Goal: Task Accomplishment & Management: Use online tool/utility

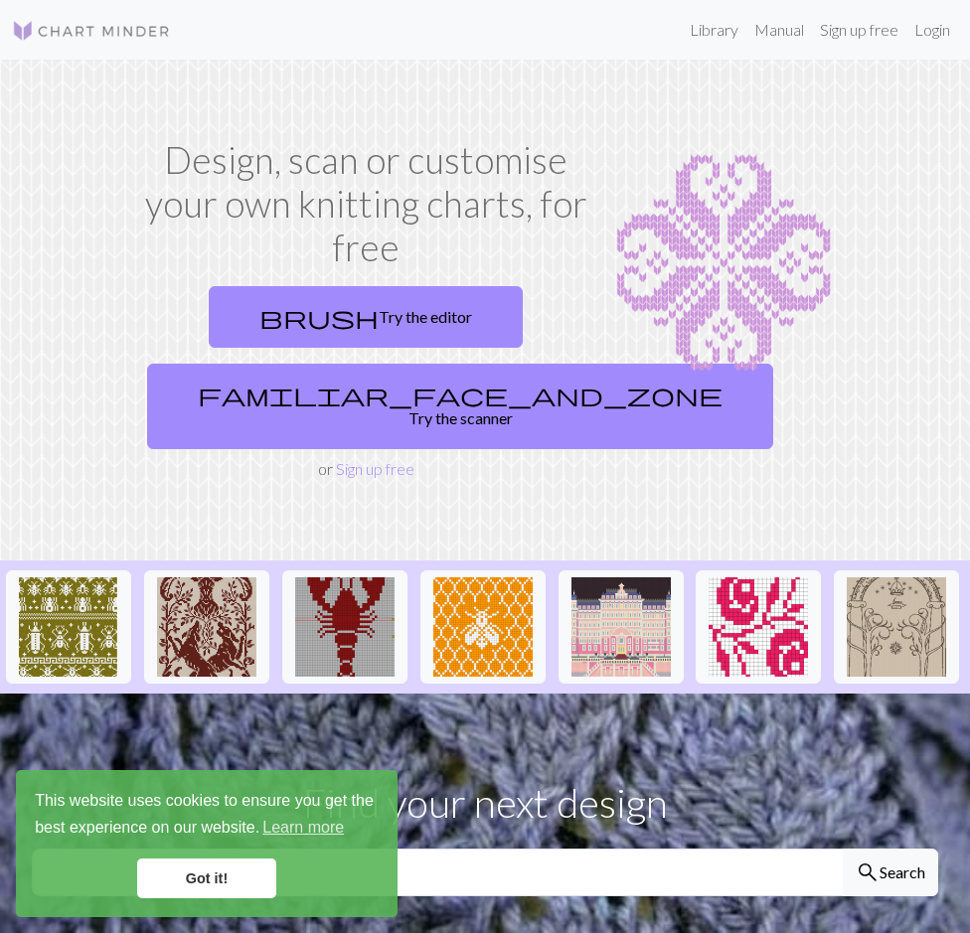
drag, startPoint x: 201, startPoint y: 881, endPoint x: 206, endPoint y: 861, distance: 20.5
click at [201, 880] on link "Got it!" at bounding box center [206, 879] width 139 height 40
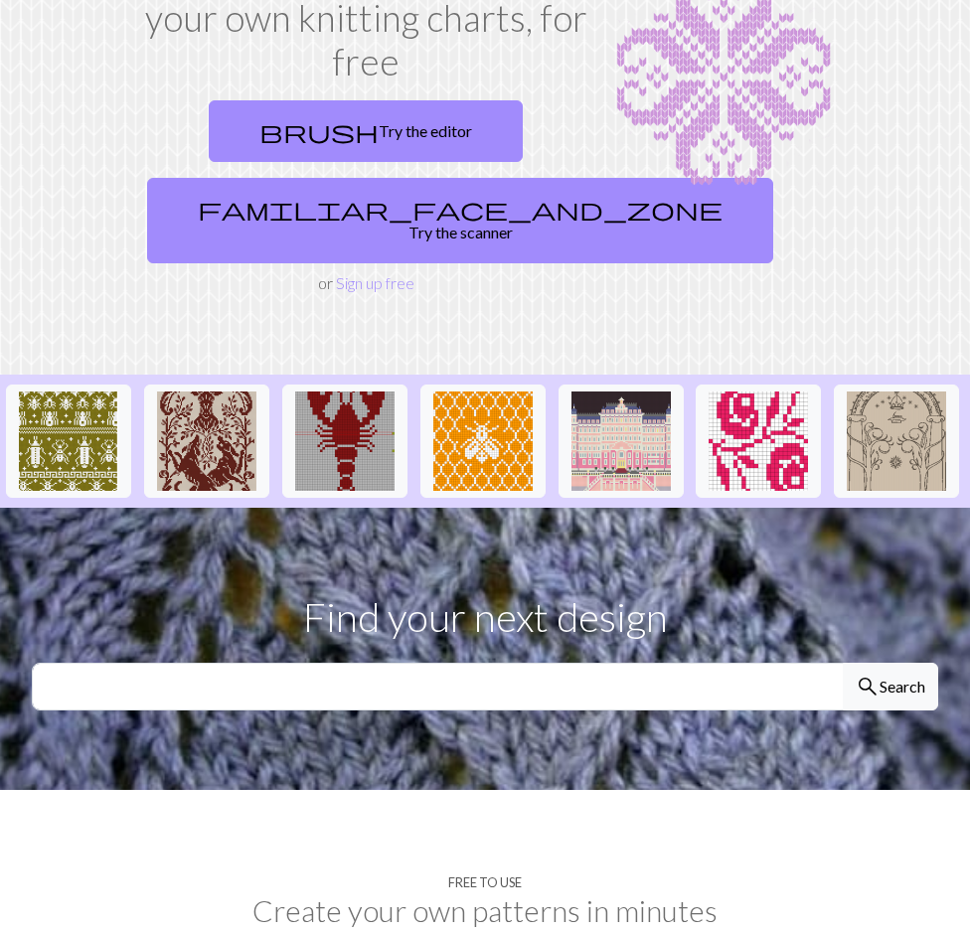
scroll to position [199, 0]
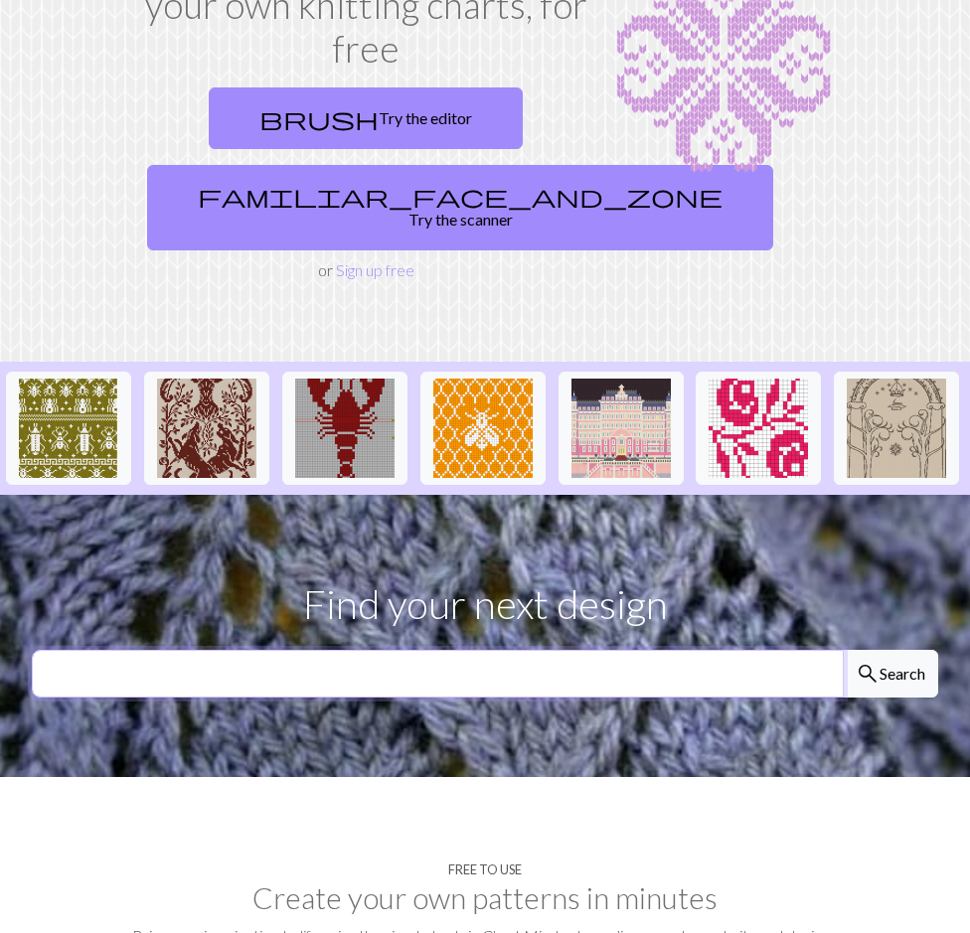
click at [379, 662] on input "text" at bounding box center [438, 674] width 812 height 48
type input "razorback"
click at [866, 666] on span "search" at bounding box center [868, 674] width 24 height 28
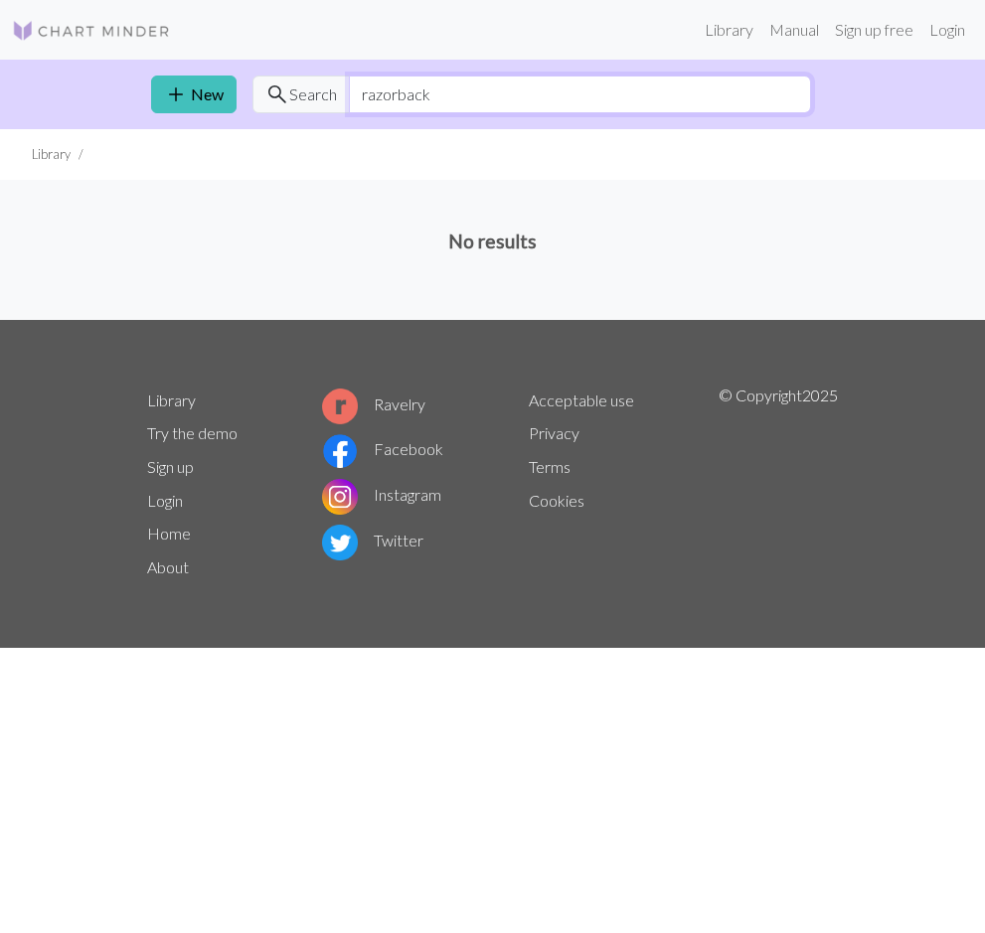
drag, startPoint x: 522, startPoint y: 89, endPoint x: 347, endPoint y: 89, distance: 175.0
click at [349, 89] on input "razorback" at bounding box center [580, 95] width 462 height 38
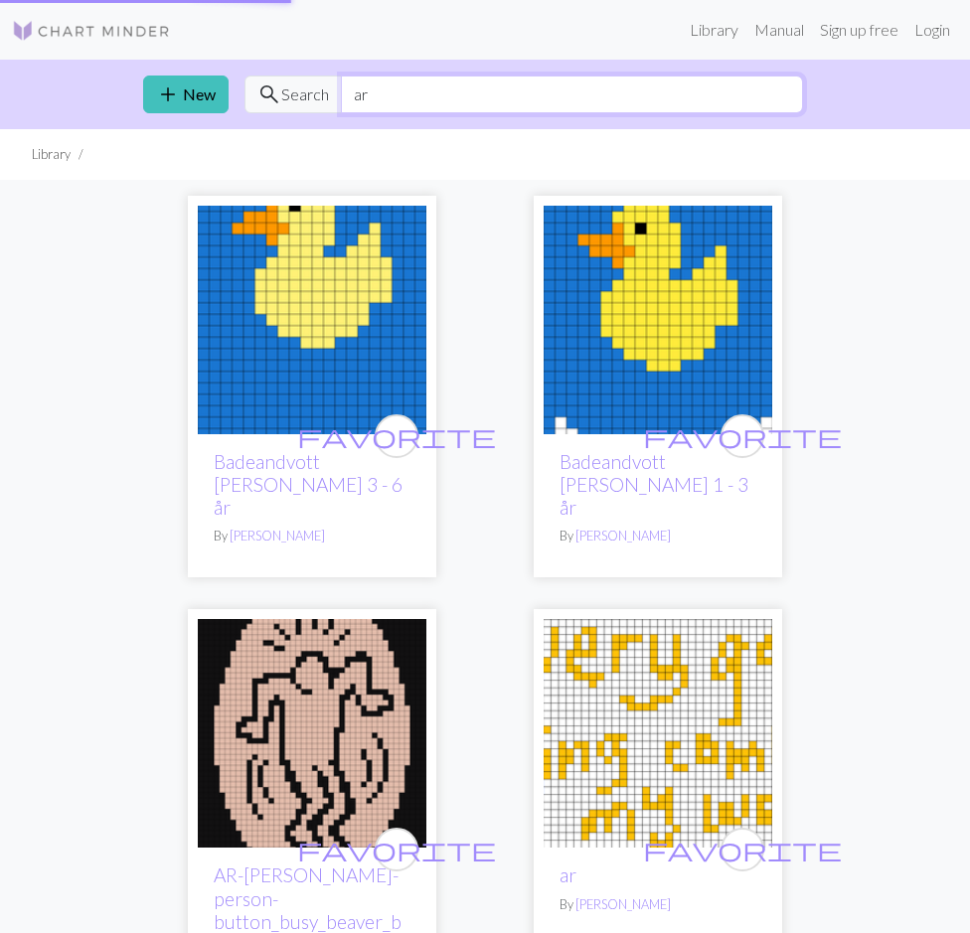
type input "a"
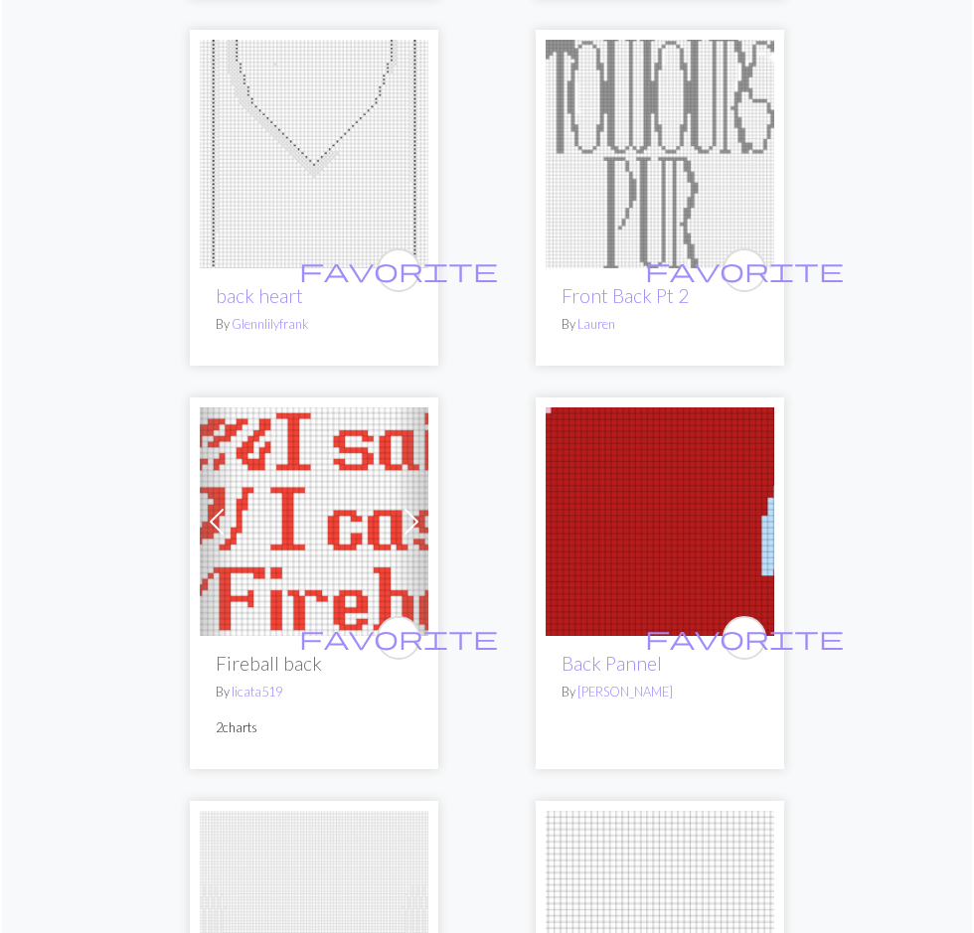
scroll to position [4374, 0]
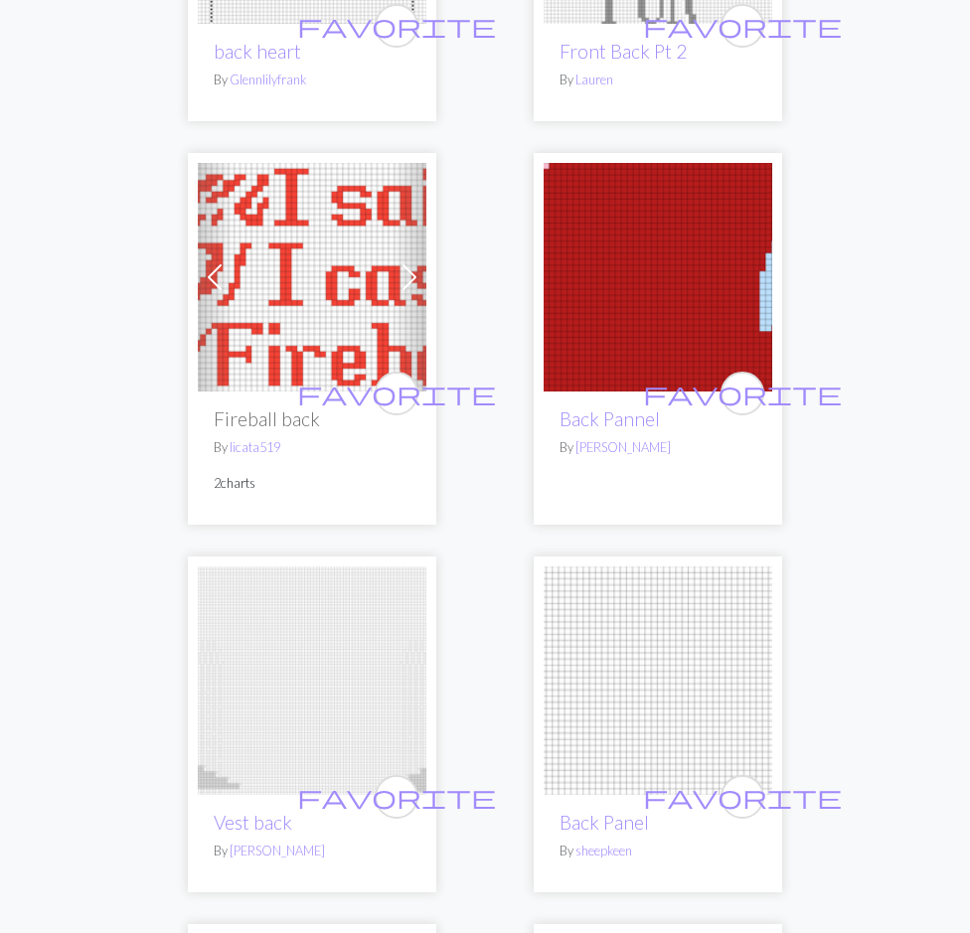
type input "razor back"
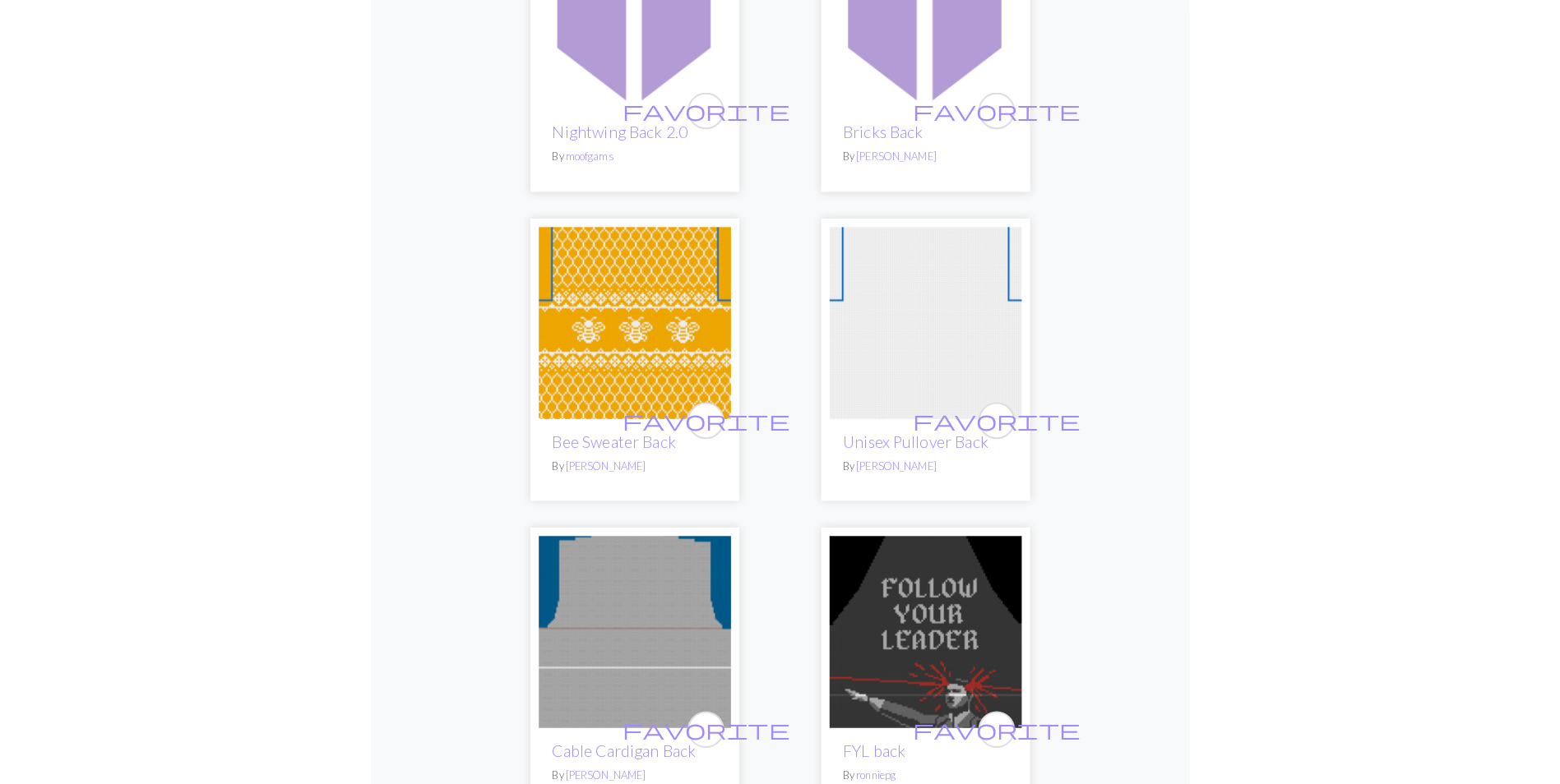
scroll to position [0, 0]
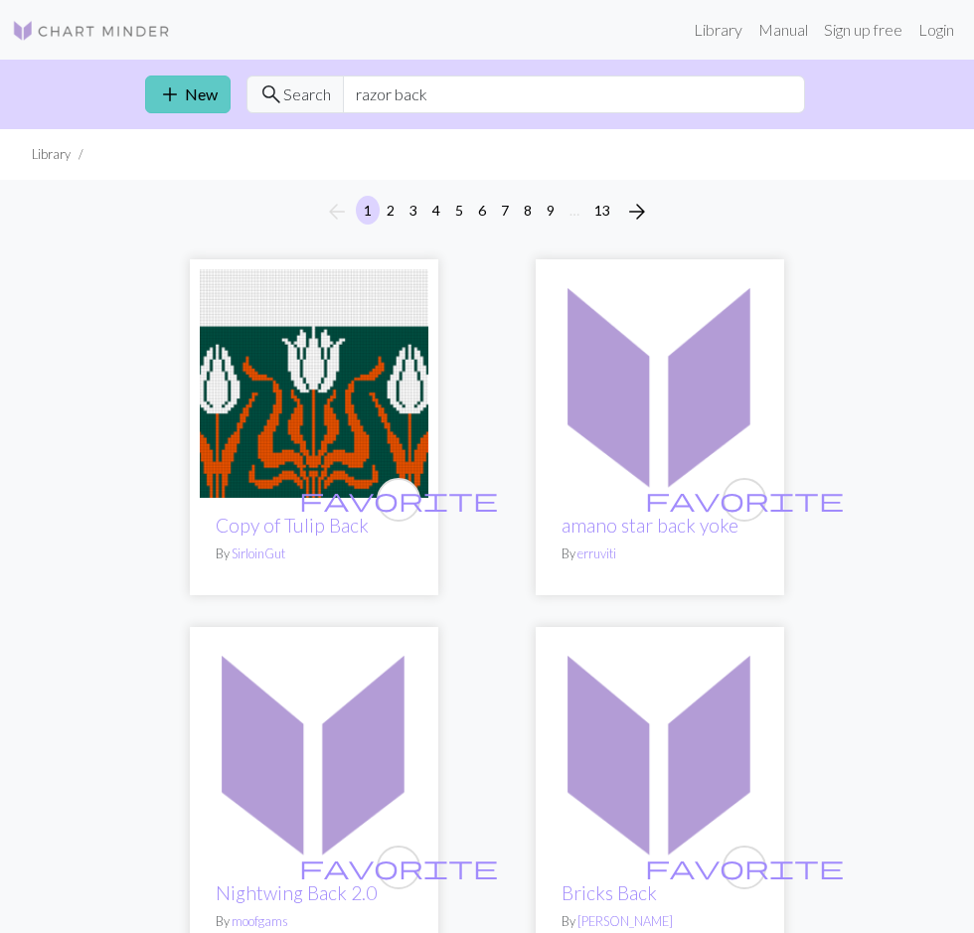
click at [145, 104] on link "add New" at bounding box center [187, 95] width 85 height 38
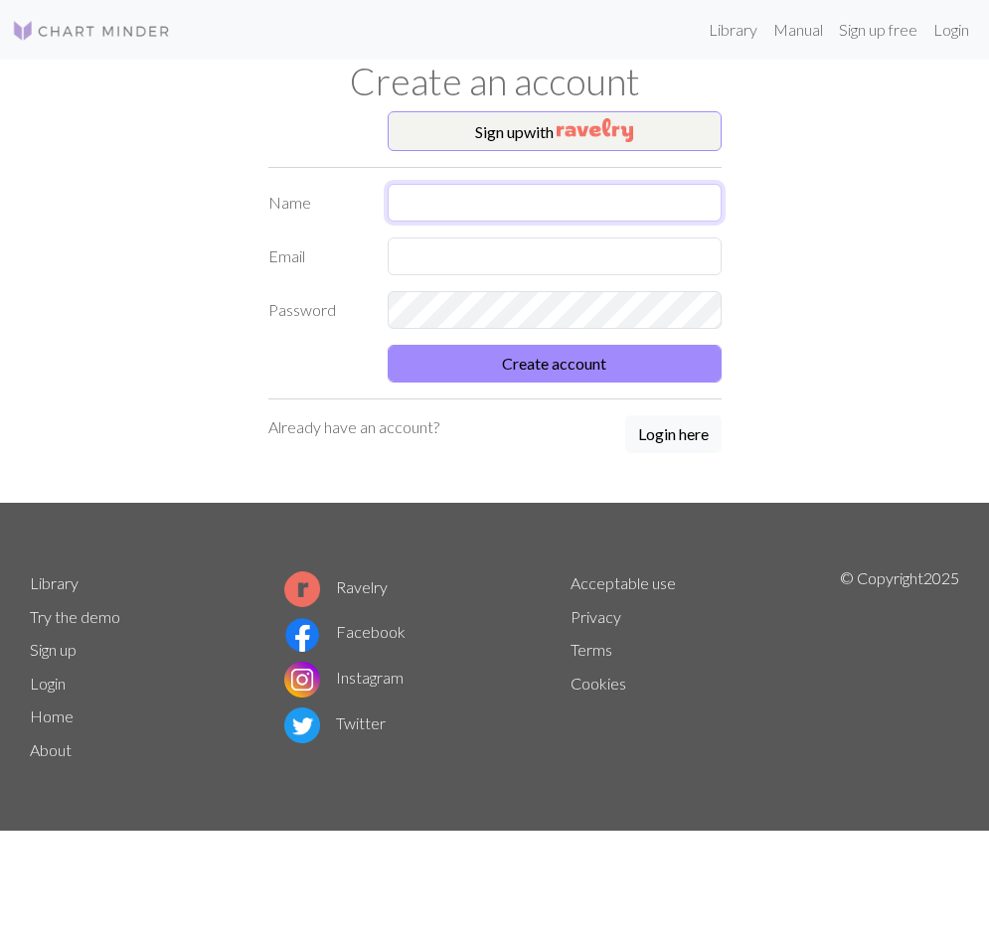
click at [435, 206] on input "text" at bounding box center [555, 203] width 334 height 38
type input "Holly"
type input "H"
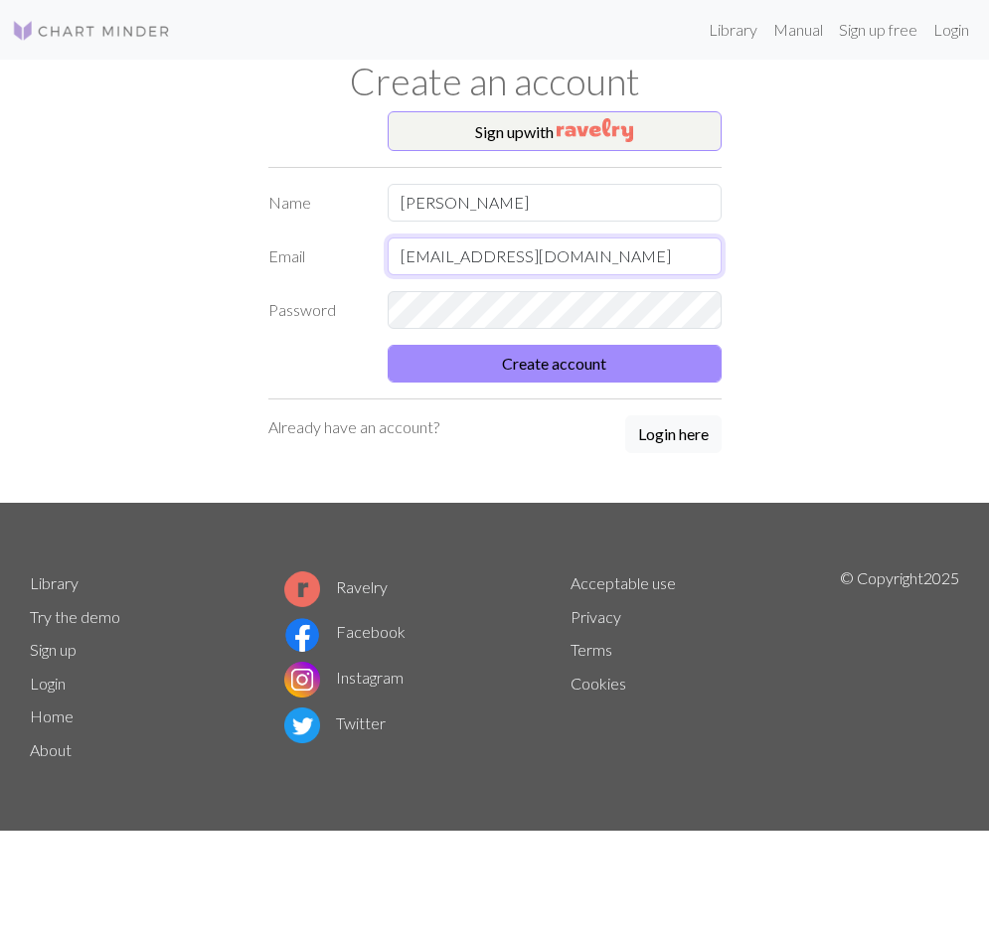
type input "hzshinkle@gmail.com"
click at [493, 352] on button "Create account" at bounding box center [555, 364] width 334 height 38
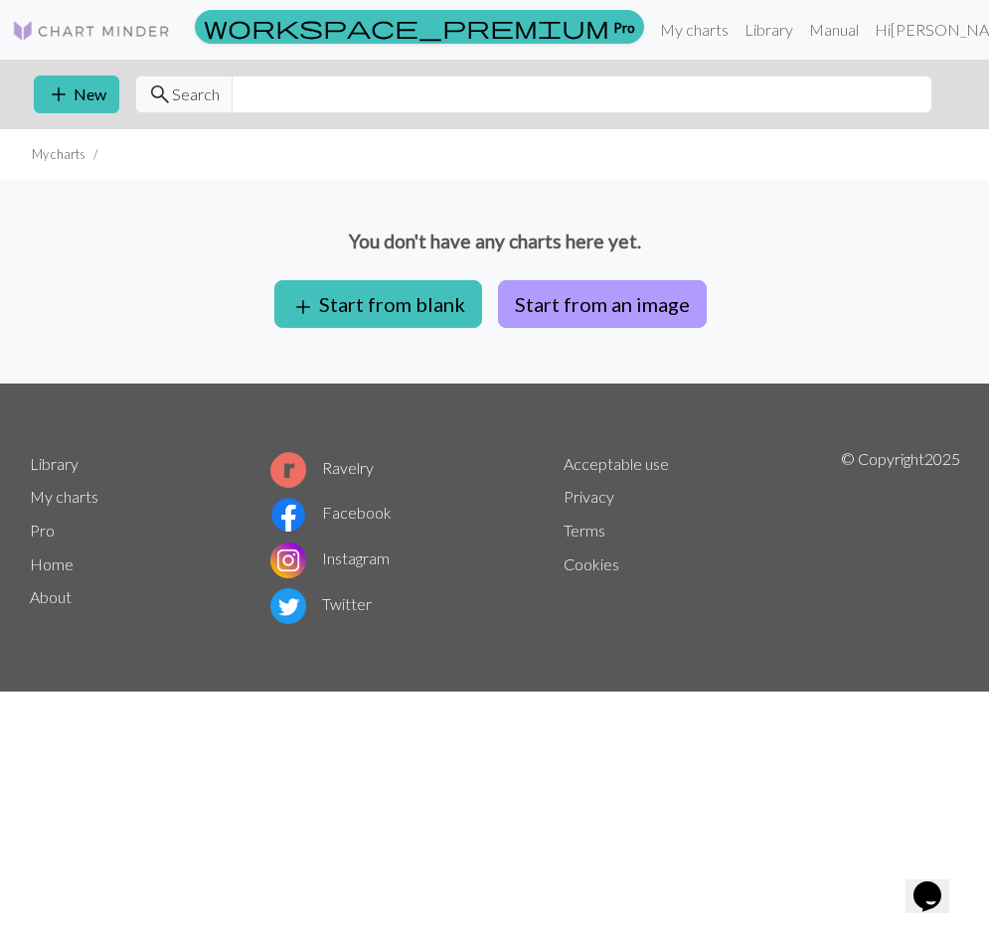
click at [543, 304] on button "Start from an image" at bounding box center [602, 304] width 209 height 48
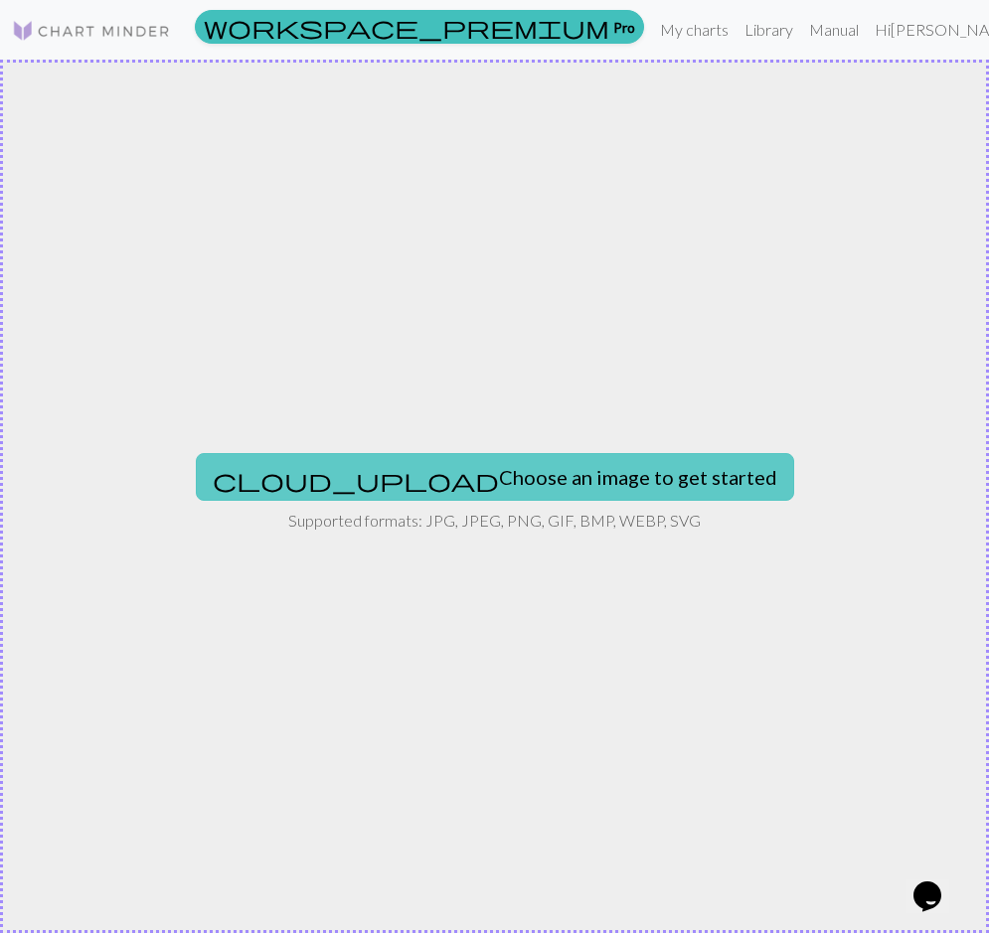
click at [593, 472] on button "cloud_upload Choose an image to get started" at bounding box center [495, 477] width 598 height 48
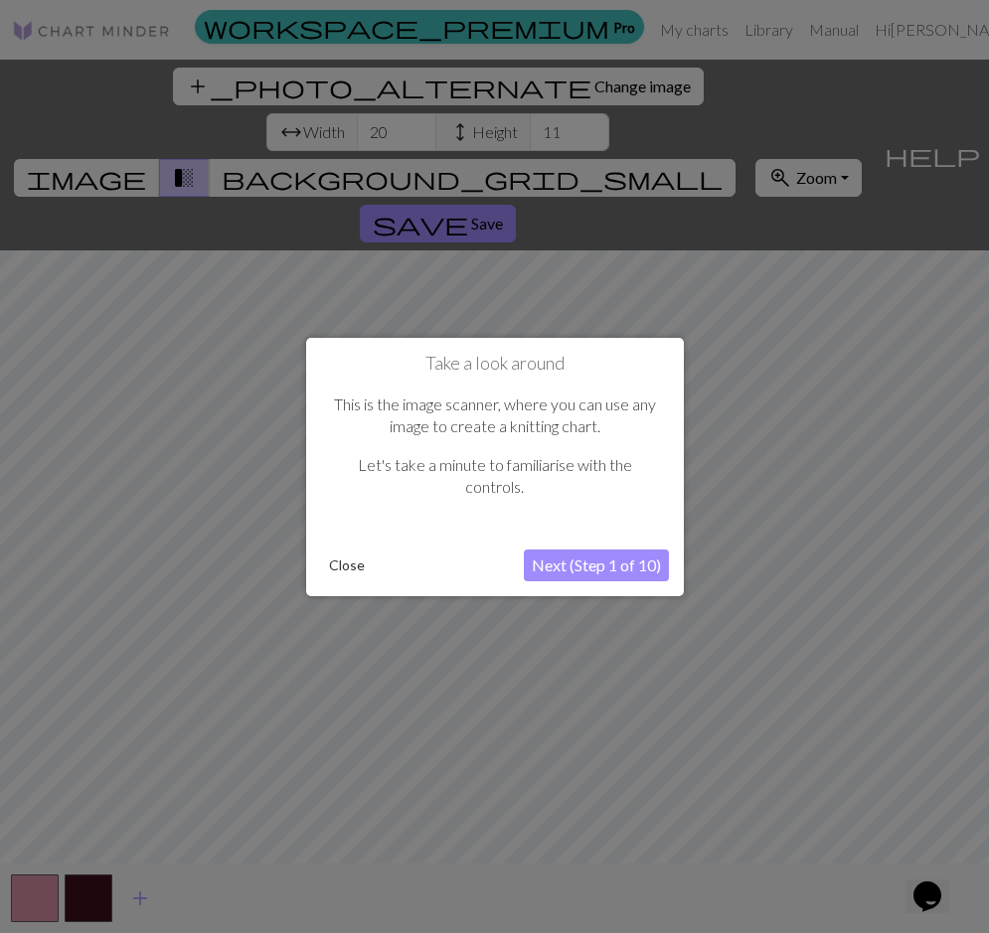
click at [593, 576] on button "Next (Step 1 of 10)" at bounding box center [596, 566] width 145 height 32
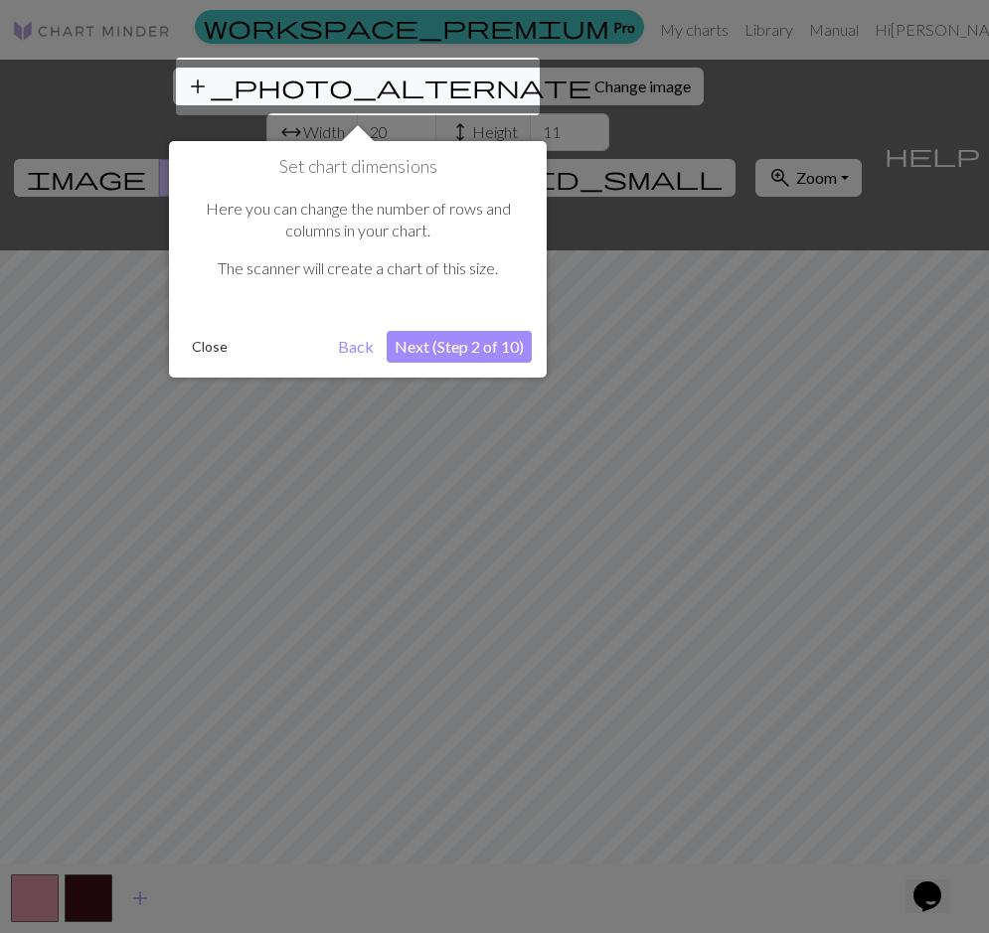
click at [452, 337] on button "Next (Step 2 of 10)" at bounding box center [459, 347] width 145 height 32
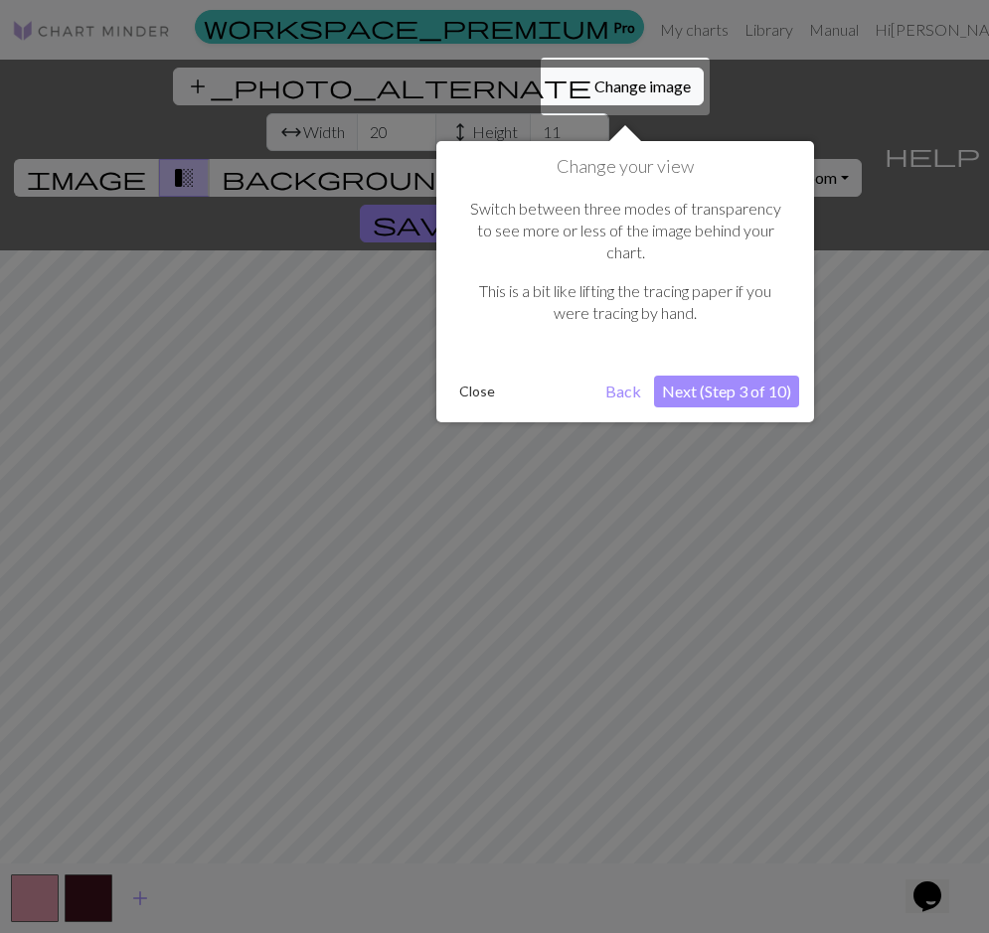
click at [724, 376] on button "Next (Step 3 of 10)" at bounding box center [726, 392] width 145 height 32
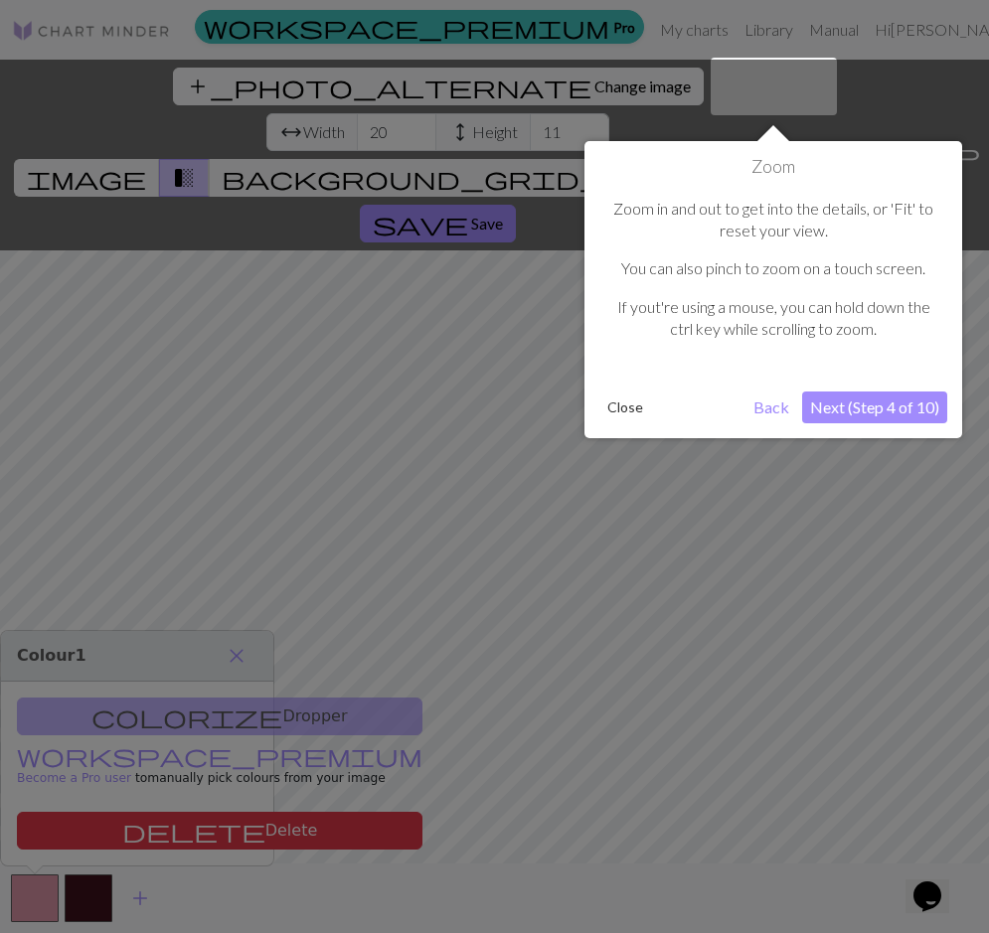
click at [884, 418] on button "Next (Step 4 of 10)" at bounding box center [874, 408] width 145 height 32
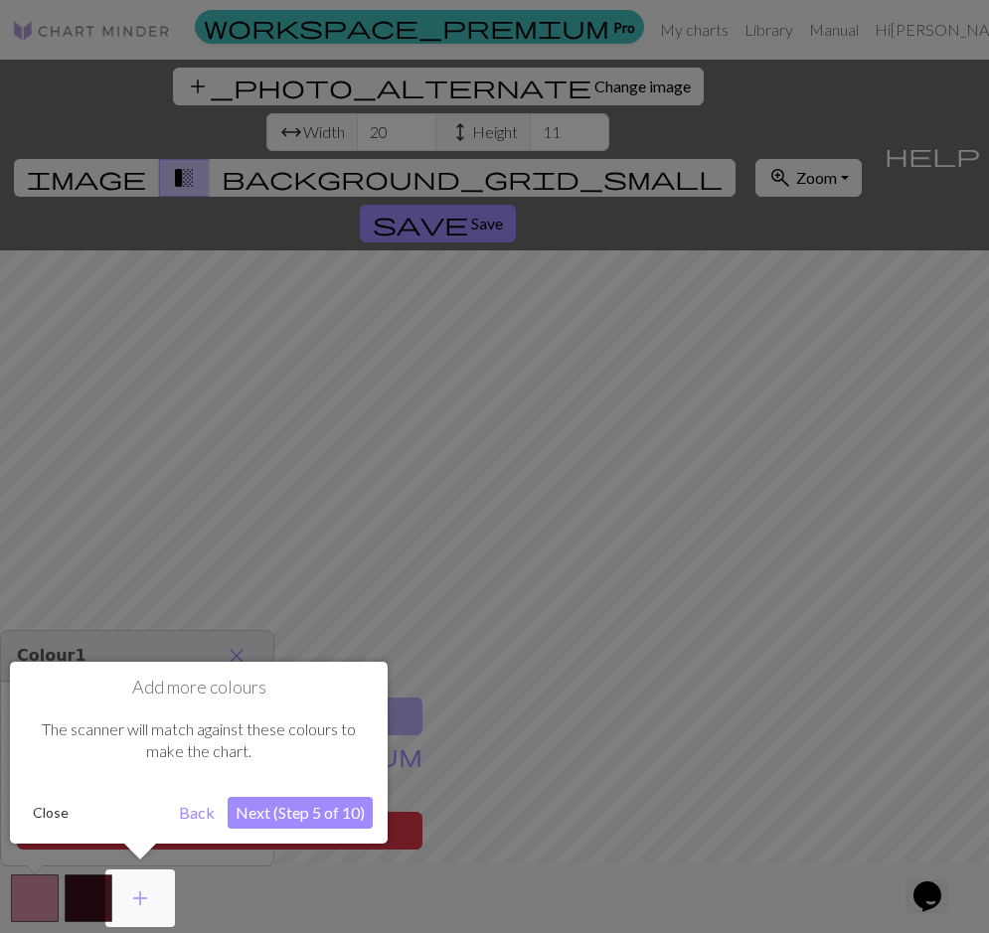
drag, startPoint x: 511, startPoint y: 810, endPoint x: 484, endPoint y: 704, distance: 109.7
click at [484, 704] on div at bounding box center [494, 466] width 989 height 933
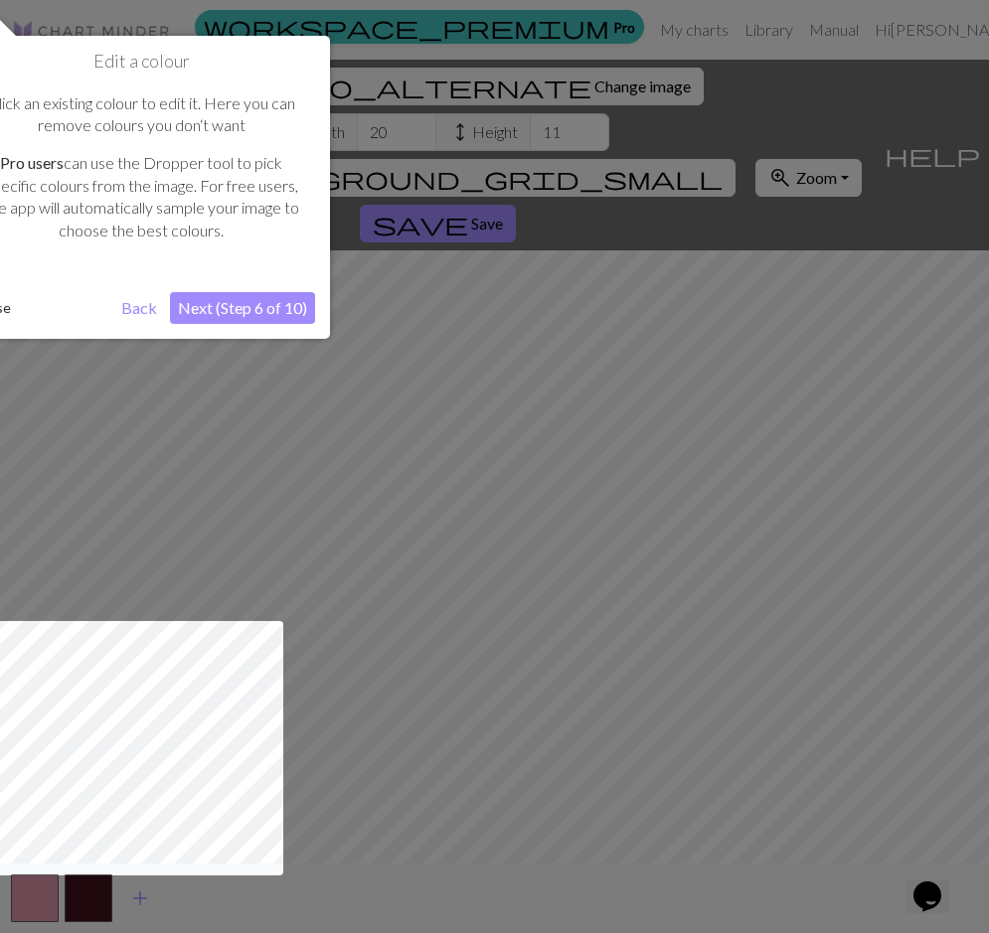
click at [391, 765] on div at bounding box center [494, 466] width 989 height 933
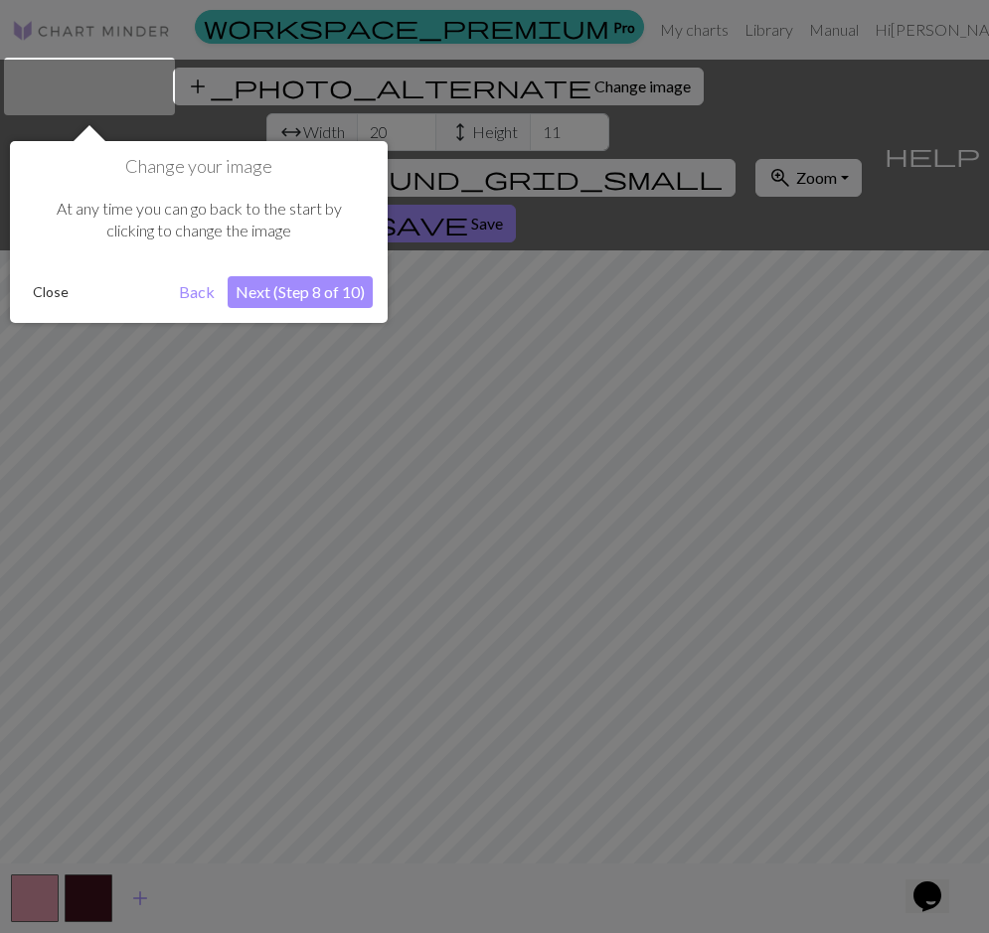
click at [391, 765] on div at bounding box center [494, 466] width 989 height 933
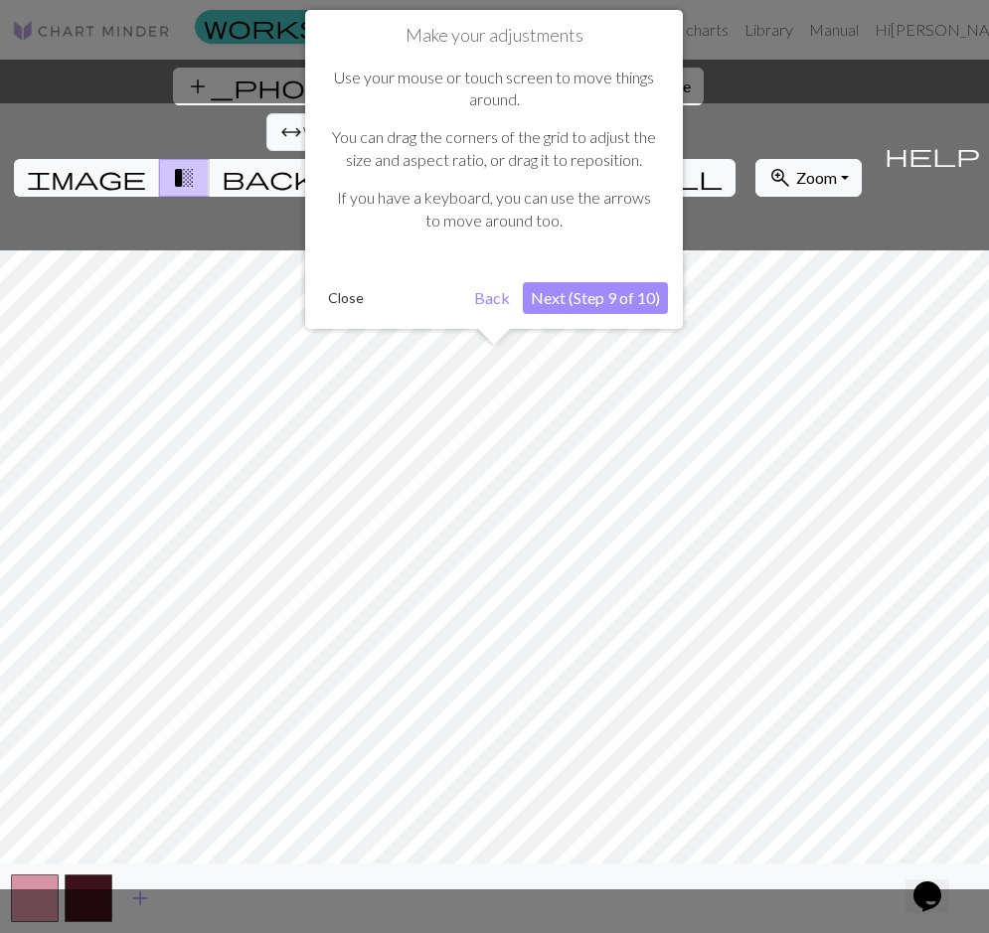
drag, startPoint x: 441, startPoint y: 563, endPoint x: 296, endPoint y: 597, distance: 149.2
click at [296, 597] on div at bounding box center [494, 496] width 1009 height 786
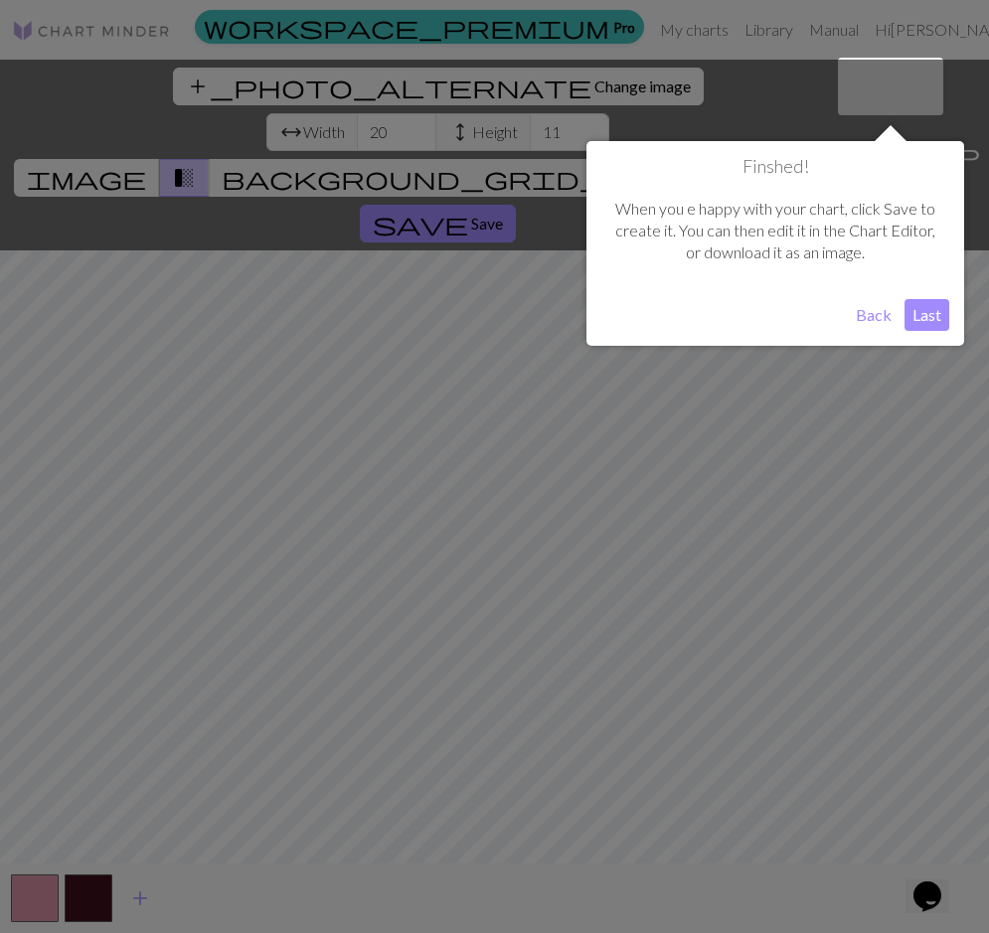
click at [659, 653] on div at bounding box center [494, 466] width 989 height 933
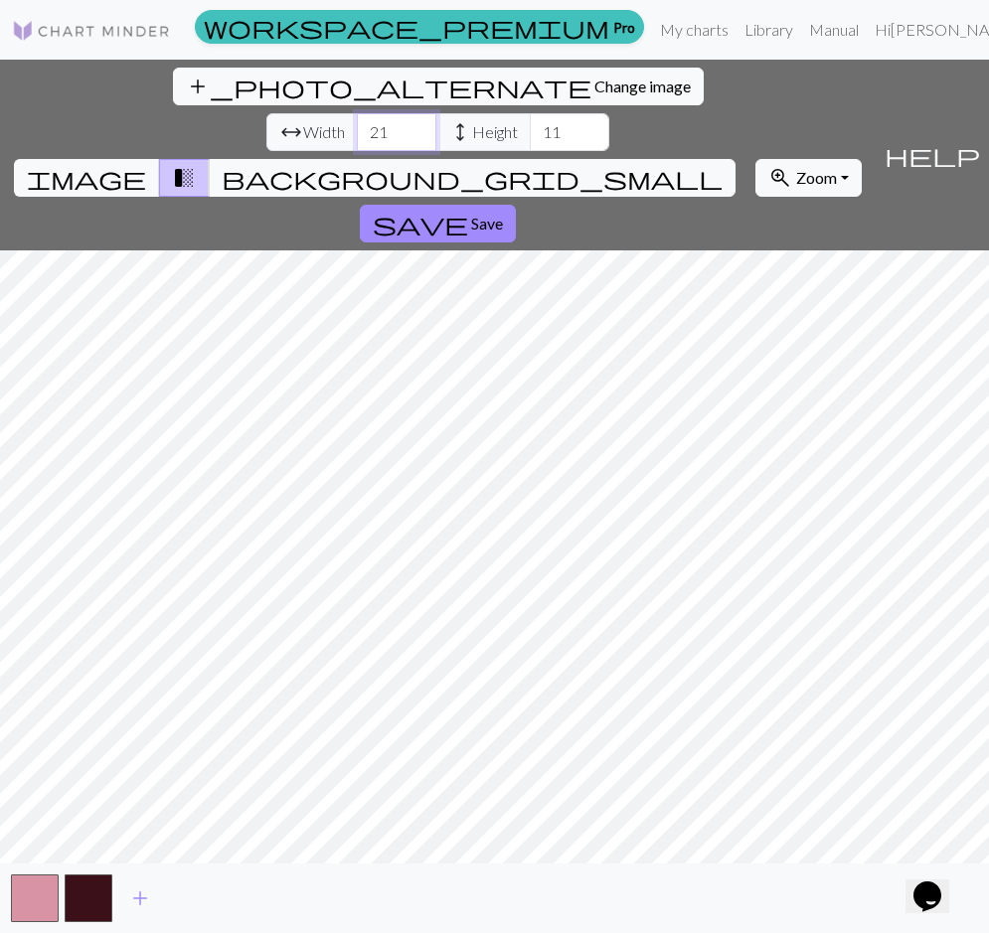
click at [357, 113] on input "21" at bounding box center [397, 132] width 80 height 38
click at [357, 113] on input "22" at bounding box center [397, 132] width 80 height 38
click at [357, 113] on input "23" at bounding box center [397, 132] width 80 height 38
click at [357, 113] on input "24" at bounding box center [397, 132] width 80 height 38
click at [357, 113] on input "25" at bounding box center [397, 132] width 80 height 38
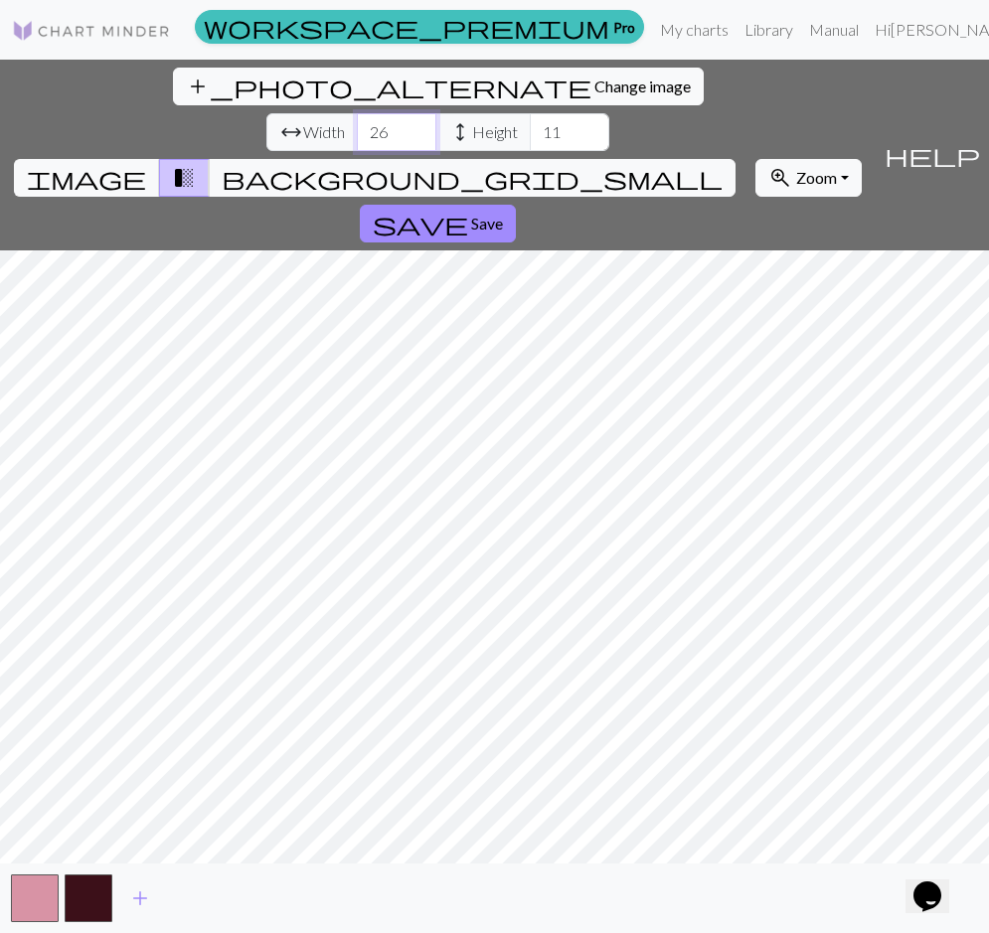
type input "26"
click at [357, 113] on input "26" at bounding box center [397, 132] width 80 height 38
click at [0, 491] on html "This website uses cookies to ensure you get the best experience on our website.…" at bounding box center [494, 466] width 989 height 933
click at [530, 113] on input "12" at bounding box center [570, 132] width 80 height 38
click at [530, 113] on input "13" at bounding box center [570, 132] width 80 height 38
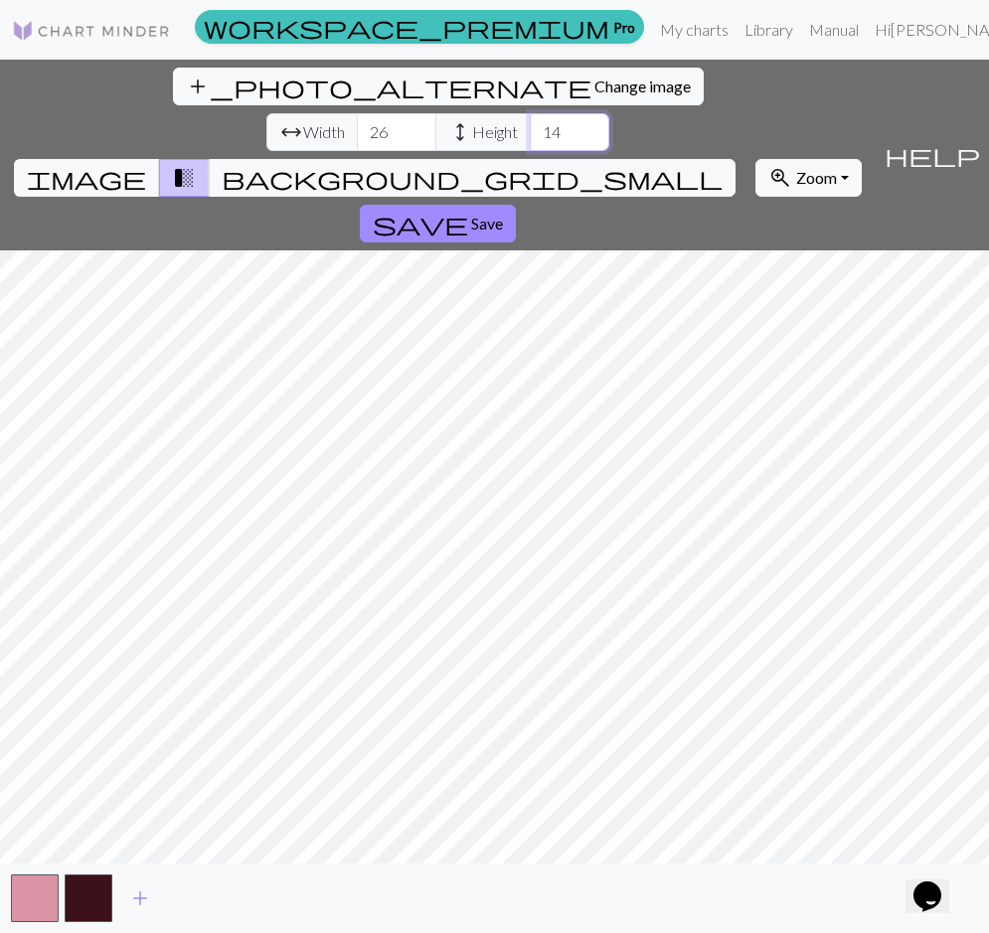
click at [530, 113] on input "14" at bounding box center [570, 132] width 80 height 38
click at [530, 113] on input "15" at bounding box center [570, 132] width 80 height 38
click at [530, 113] on input "16" at bounding box center [570, 132] width 80 height 38
click at [530, 113] on input "17" at bounding box center [570, 132] width 80 height 38
type input "18"
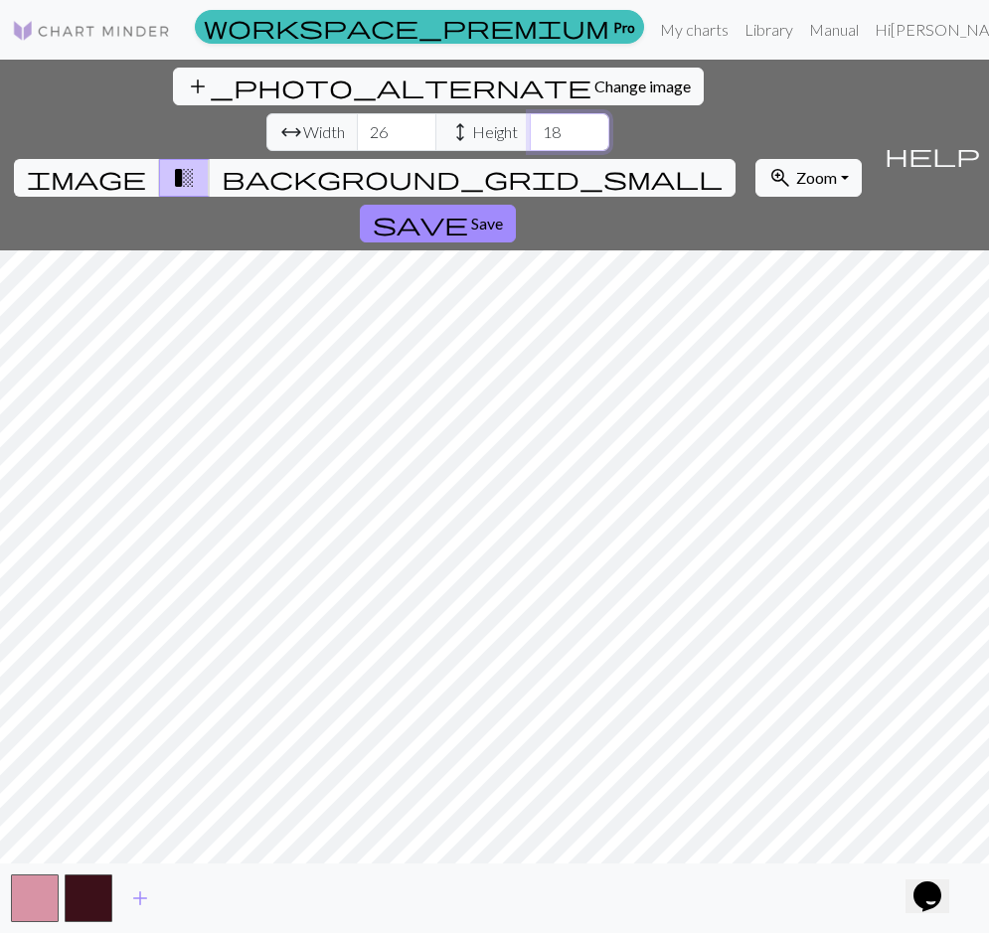
click at [530, 113] on input "18" at bounding box center [570, 132] width 80 height 38
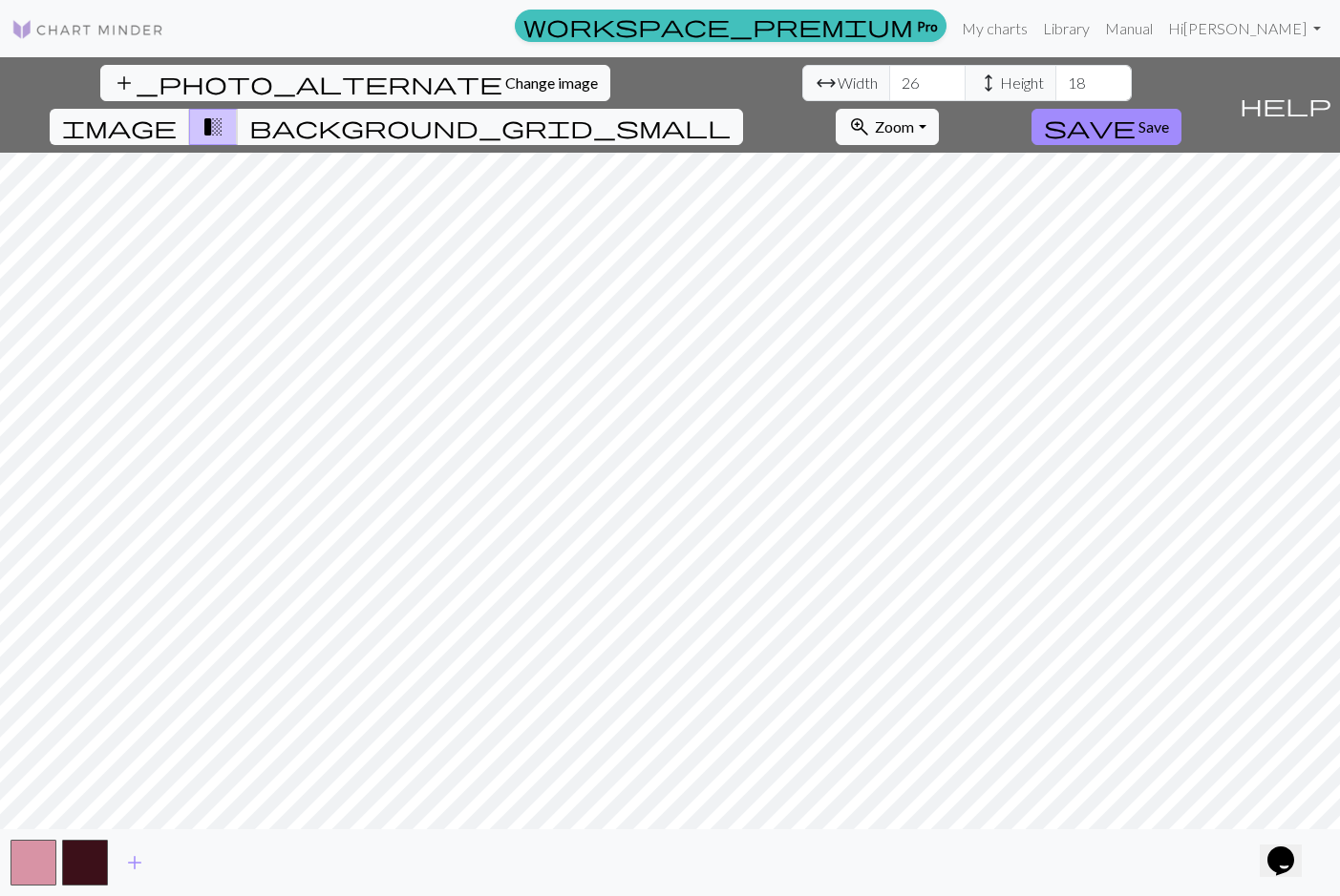
click at [451, 838] on div "add" at bounding box center [670, 863] width 1340 height 67
click at [177, 113] on span "image" at bounding box center [119, 127] width 114 height 27
click at [730, 113] on span "background_grid_small" at bounding box center [489, 127] width 481 height 27
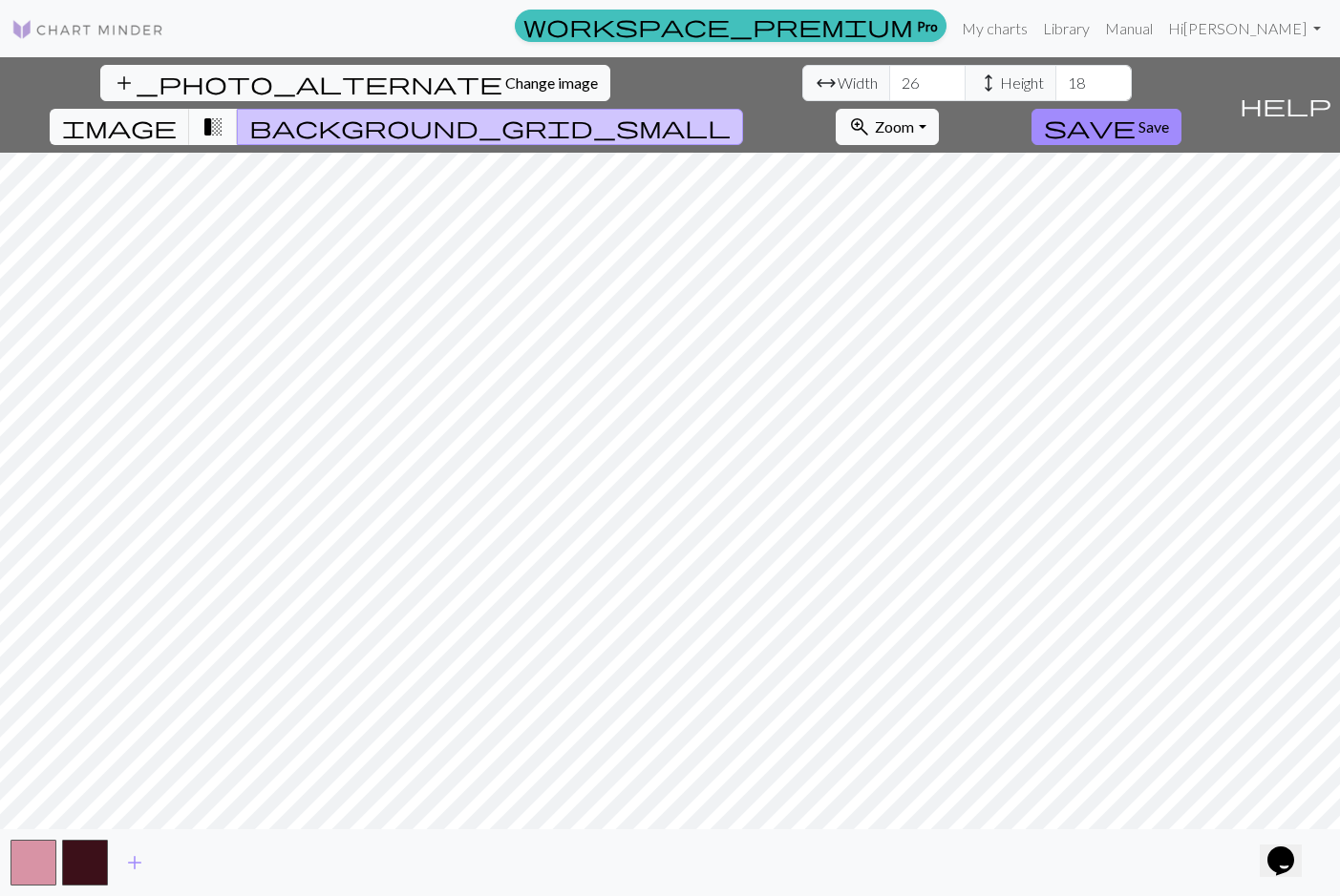
click at [225, 113] on span "transition_fade" at bounding box center [213, 127] width 23 height 27
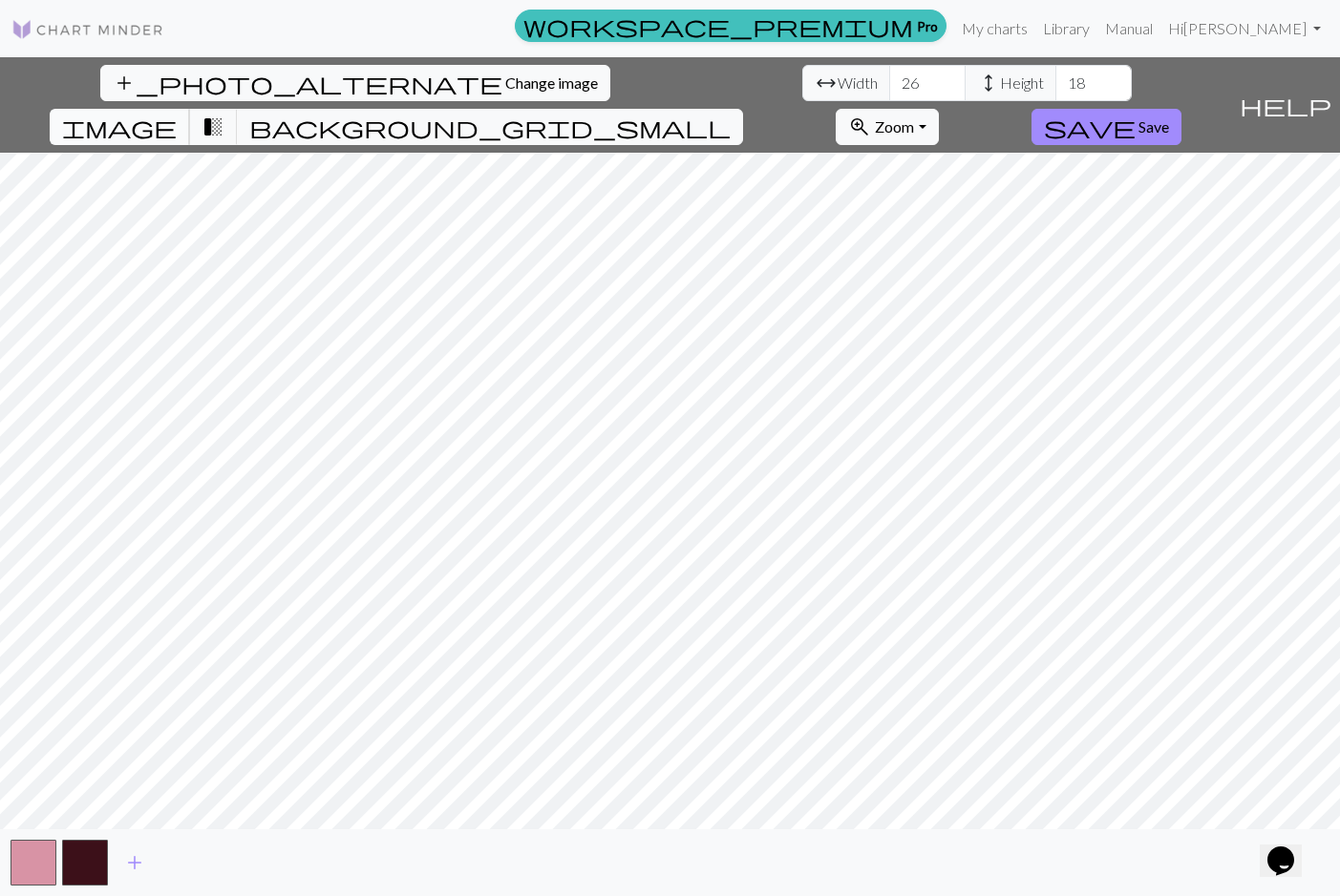
click at [190, 109] on button "image" at bounding box center [120, 127] width 140 height 36
click at [889, 78] on input "27" at bounding box center [927, 84] width 77 height 36
click at [889, 78] on input "28" at bounding box center [927, 84] width 77 height 36
click at [889, 78] on input "29" at bounding box center [927, 84] width 77 height 36
click at [889, 78] on input "30" at bounding box center [927, 84] width 77 height 36
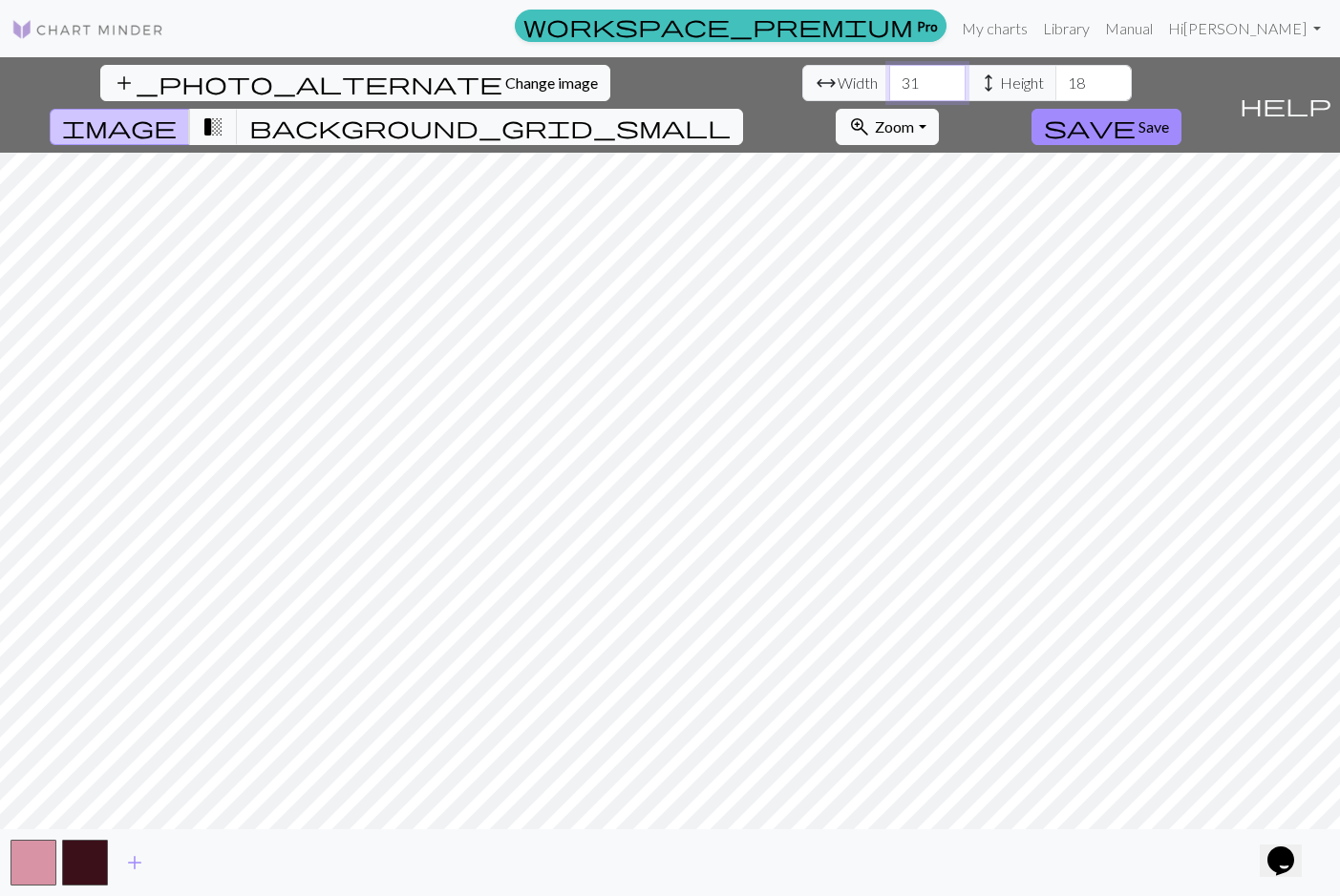
type input "31"
click at [889, 78] on input "31" at bounding box center [927, 84] width 77 height 36
click at [945, 81] on input "19" at bounding box center [1093, 84] width 77 height 36
click at [945, 80] on input "20" at bounding box center [1093, 84] width 77 height 36
click at [945, 80] on input "21" at bounding box center [1093, 84] width 77 height 36
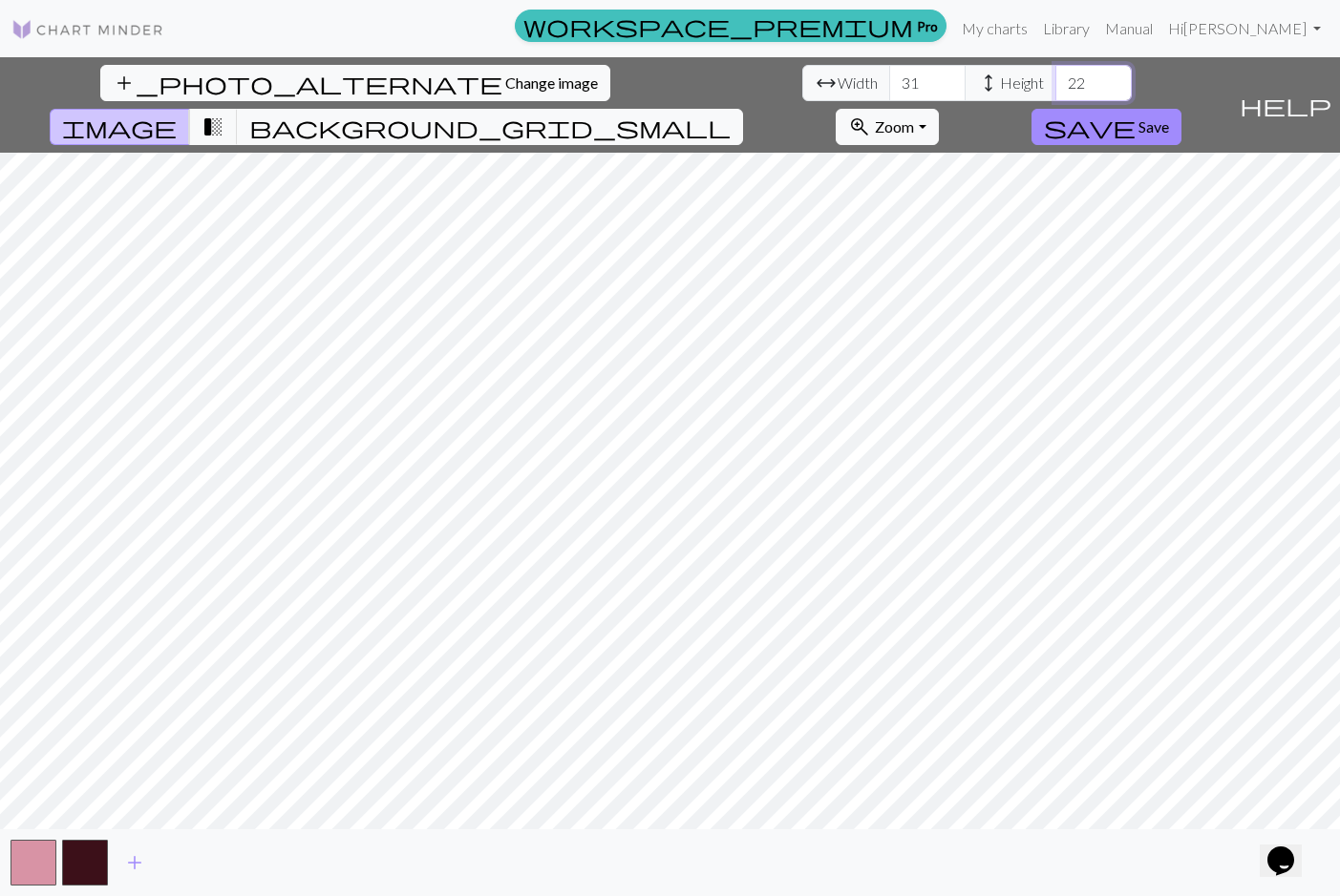
click at [945, 80] on input "22" at bounding box center [1093, 84] width 77 height 36
type input "23"
click at [945, 80] on input "23" at bounding box center [1093, 84] width 77 height 36
click at [664, 90] on div "add_photo_alternate Change image arrow_range Width 31 height Height 23 image tr…" at bounding box center [615, 105] width 1230 height 95
click at [138, 857] on span "add" at bounding box center [134, 863] width 23 height 27
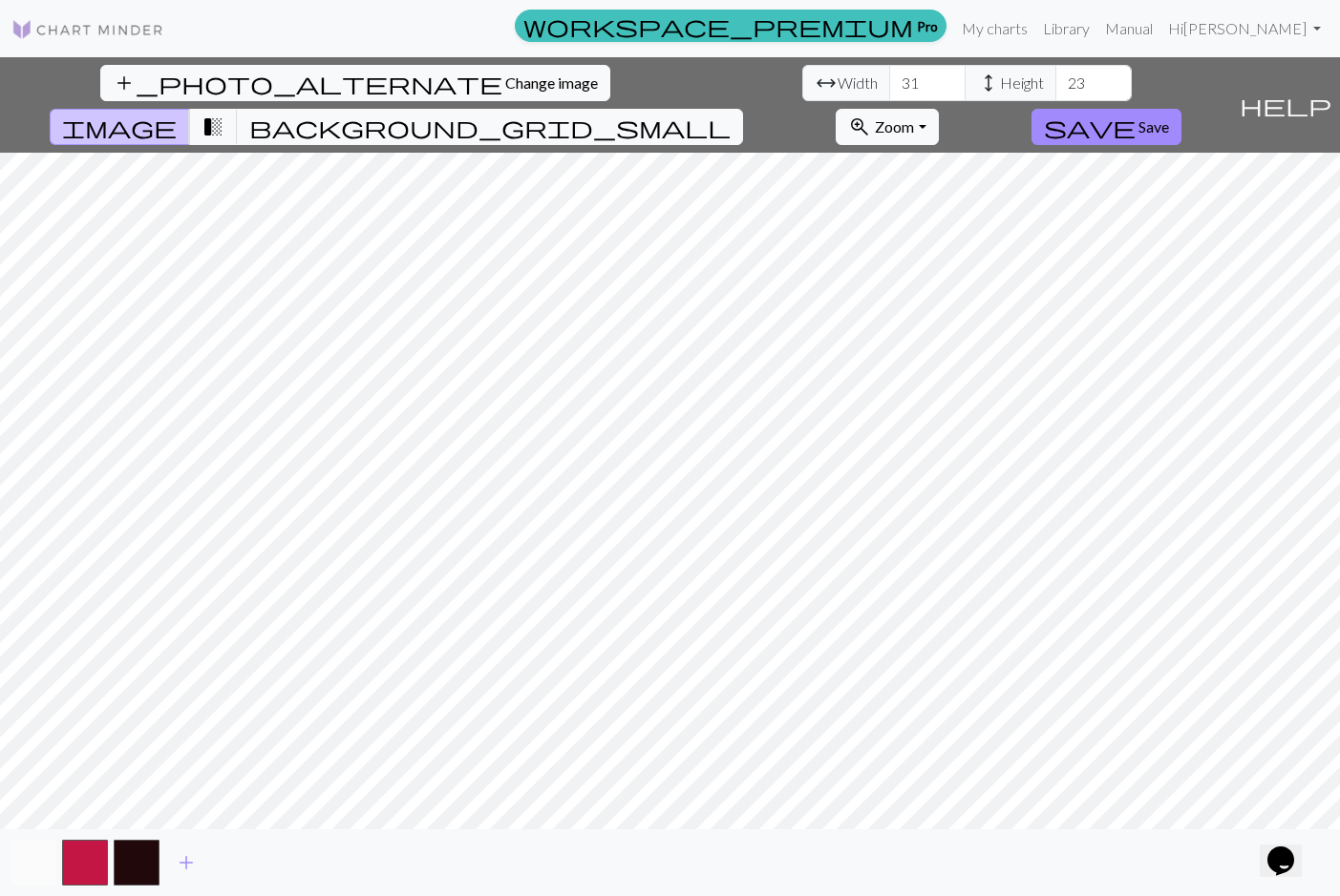
click at [24, 859] on button "button" at bounding box center [34, 863] width 46 height 46
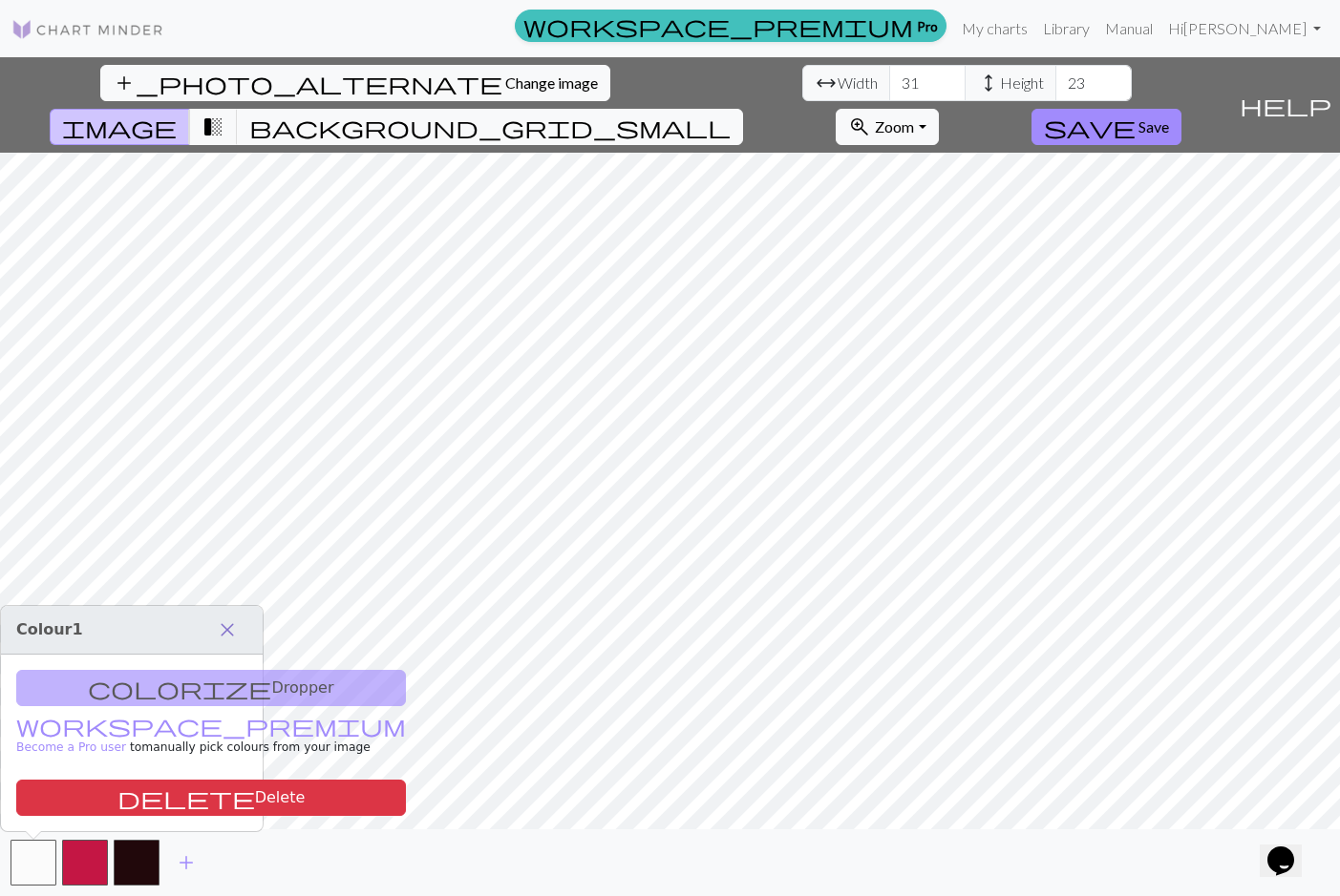
click at [233, 632] on span "close" at bounding box center [228, 630] width 23 height 27
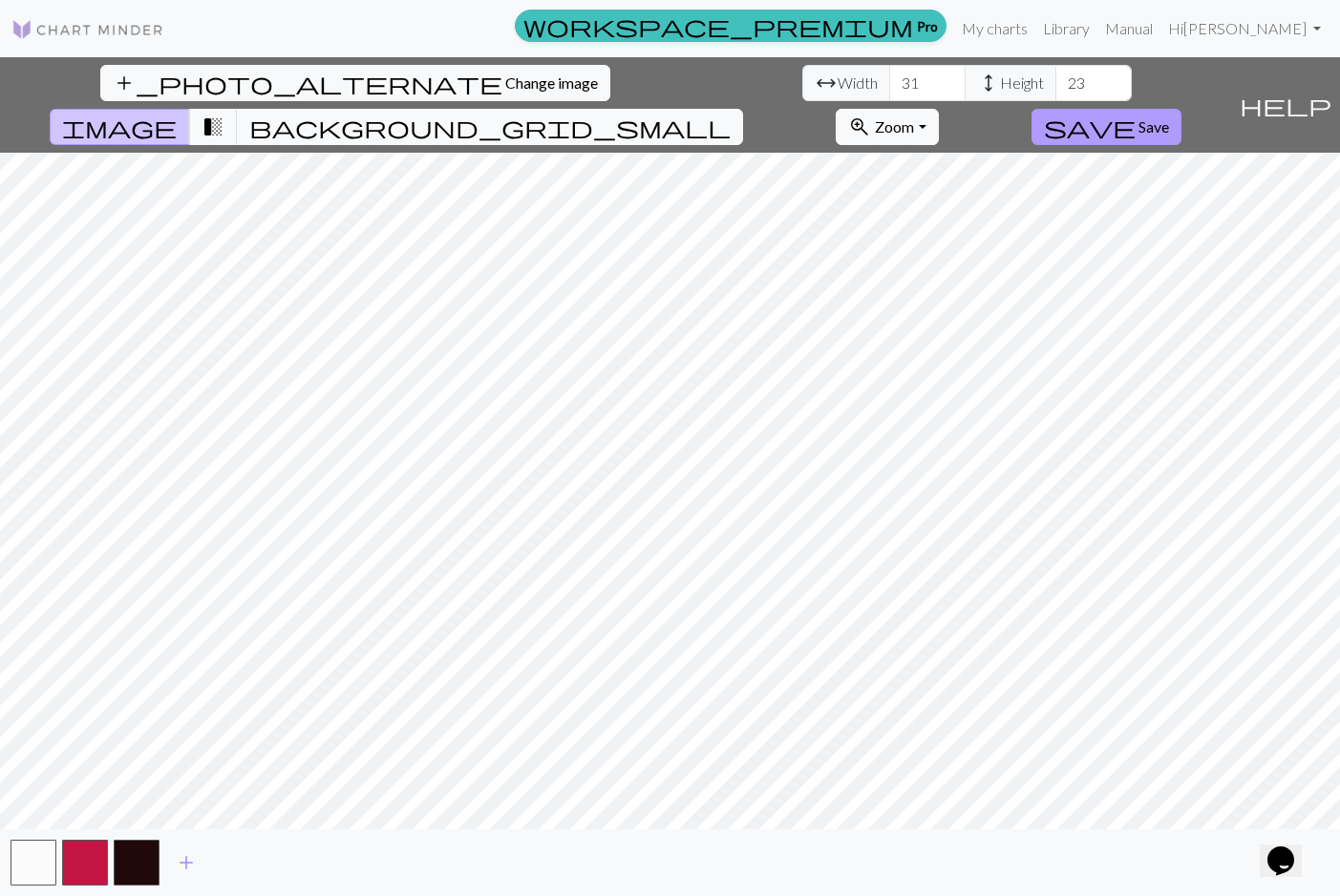
click at [945, 117] on span "Save" at bounding box center [1154, 126] width 31 height 18
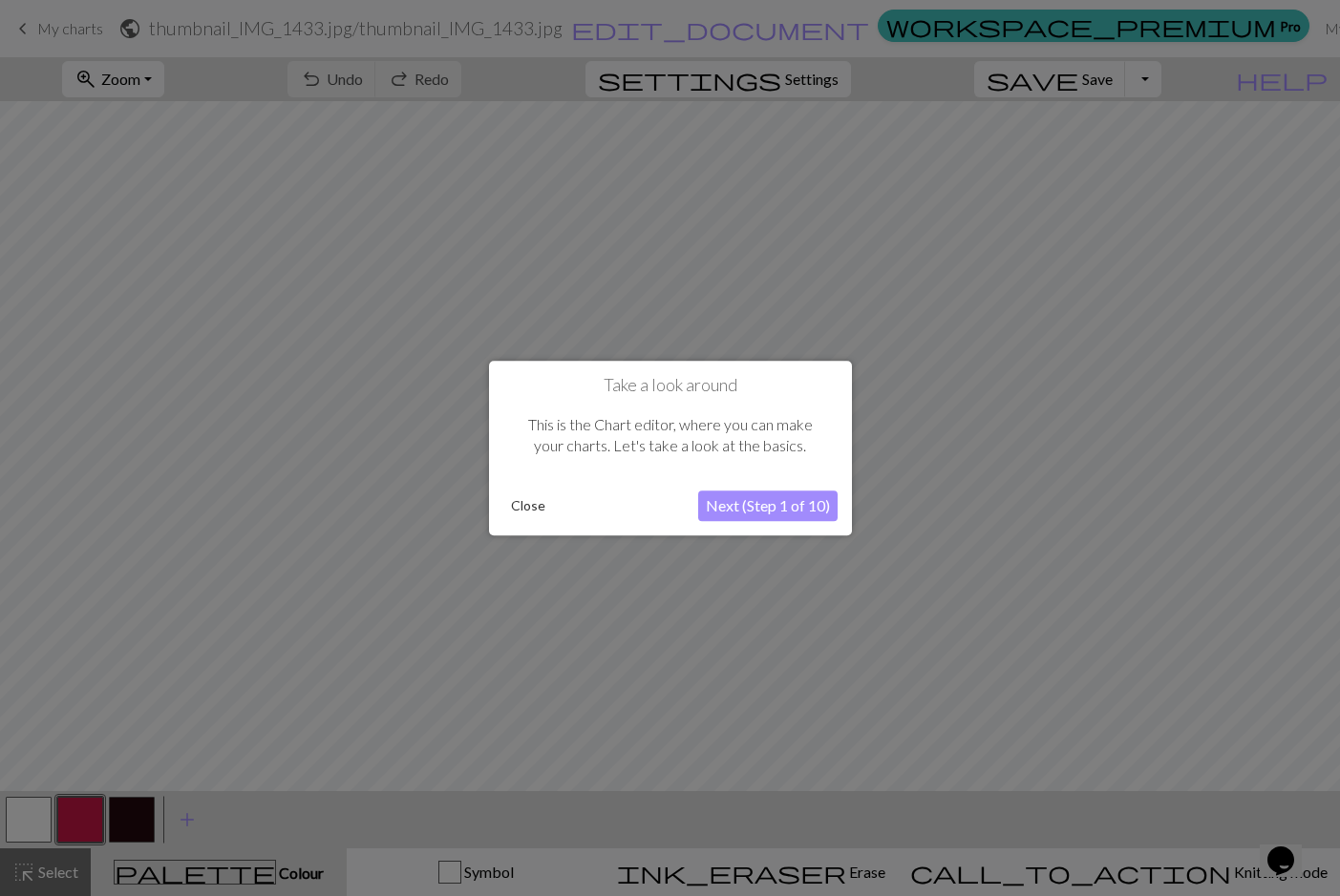
click at [765, 518] on button "Next (Step 1 of 10)" at bounding box center [767, 506] width 139 height 31
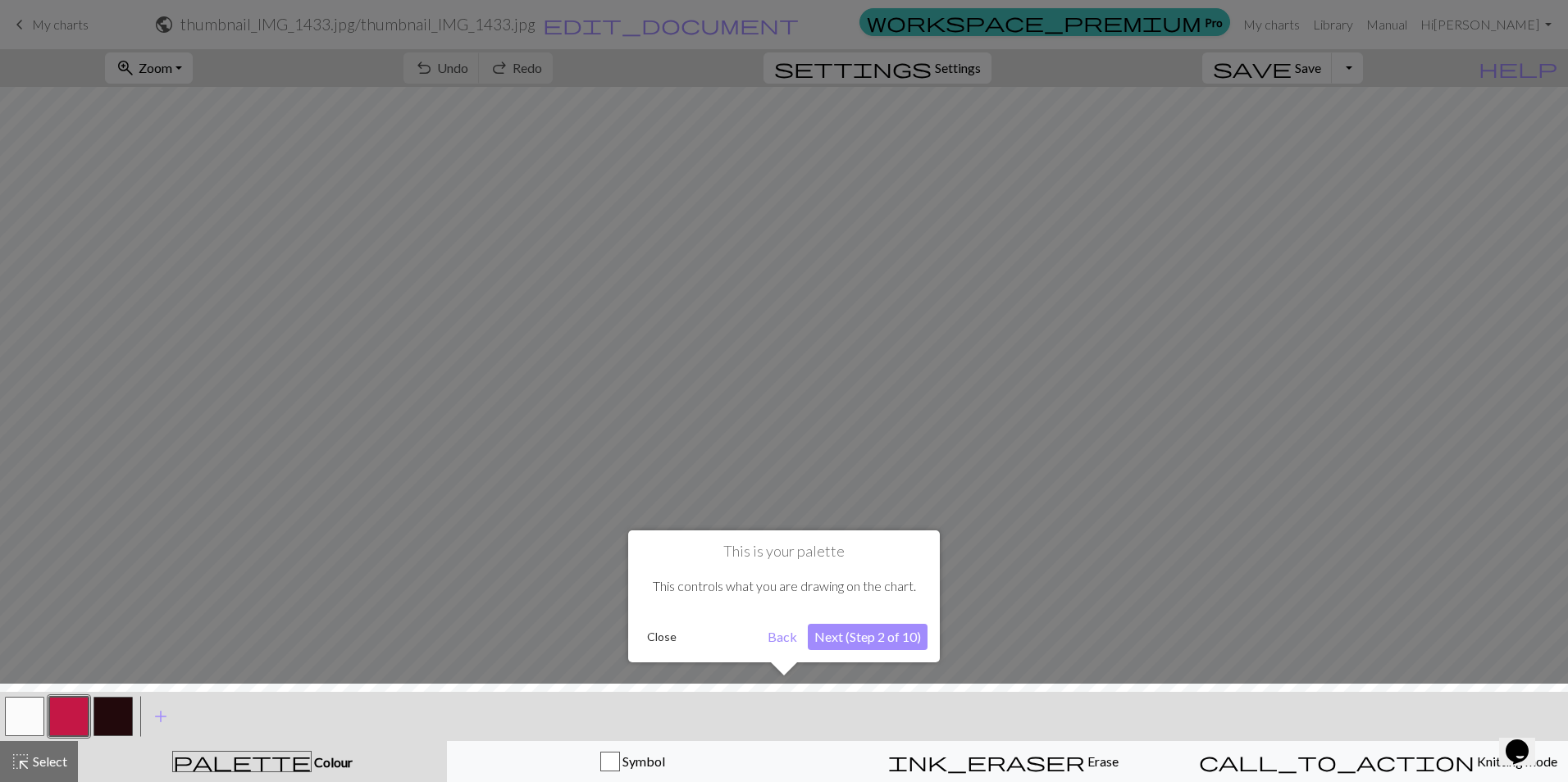
click at [812, 645] on button "Next (Step 2 of 10)" at bounding box center [867, 637] width 120 height 26
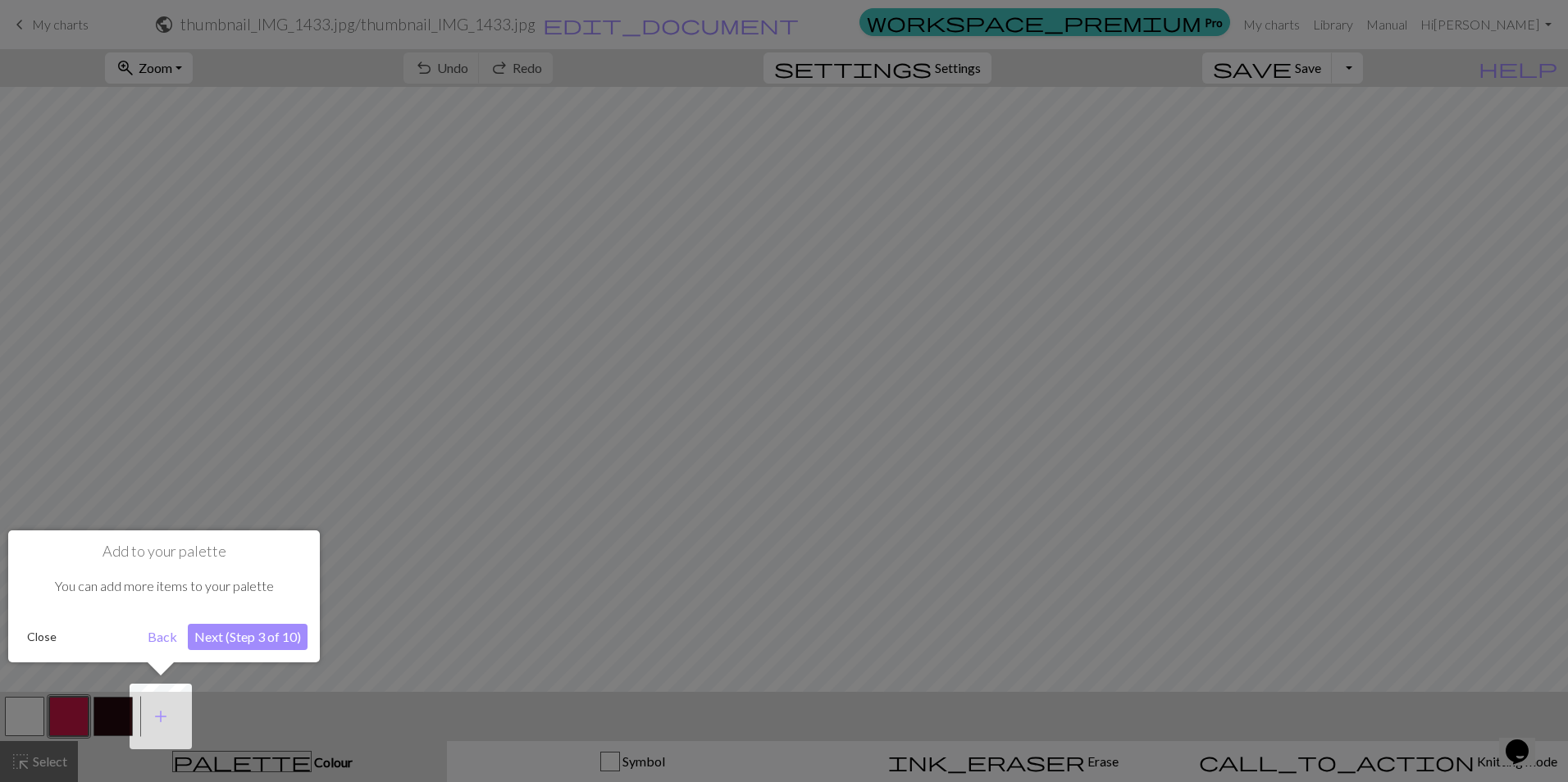
click at [812, 645] on div at bounding box center [784, 391] width 1568 height 782
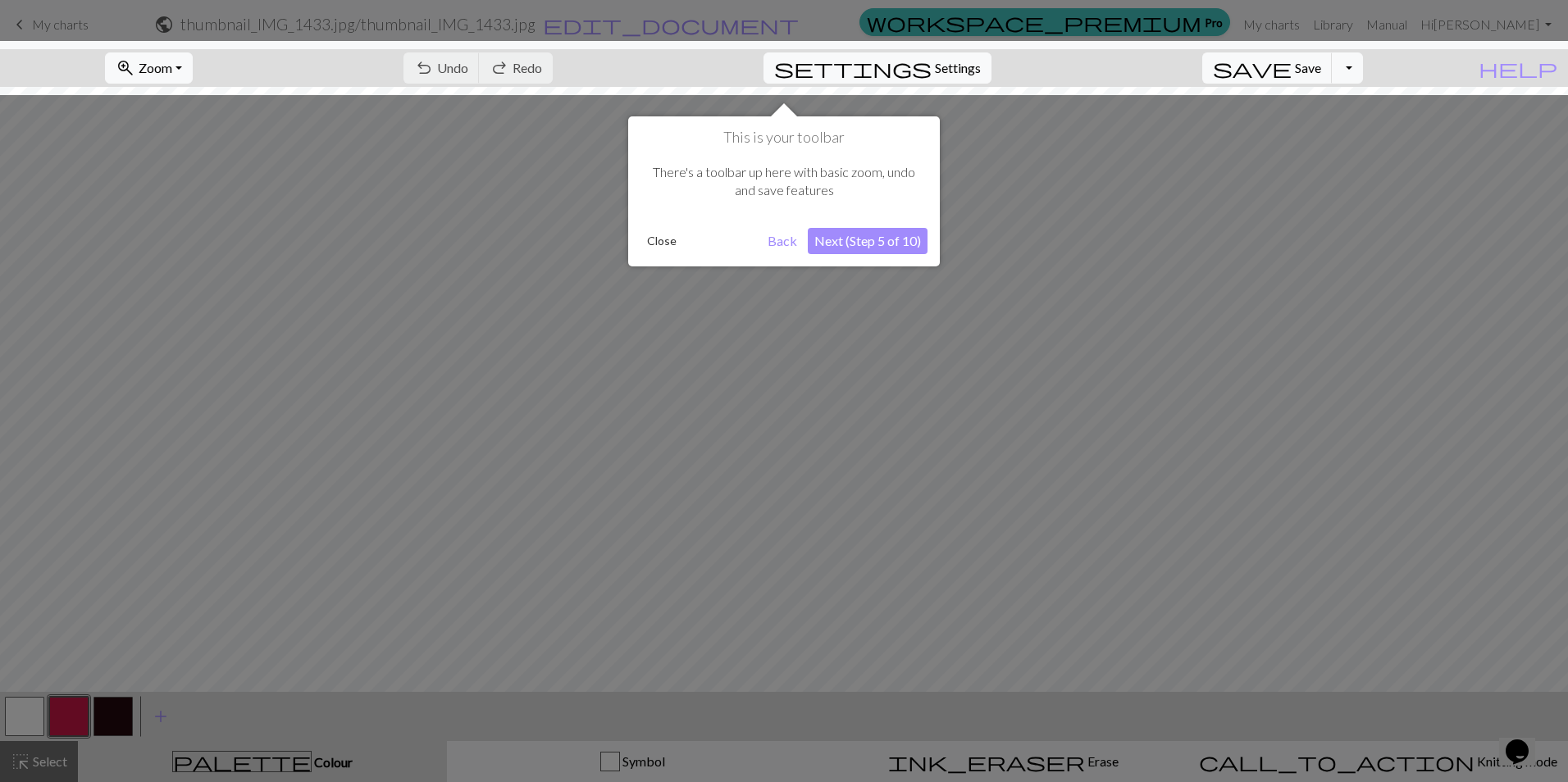
click at [812, 645] on div at bounding box center [784, 391] width 1568 height 782
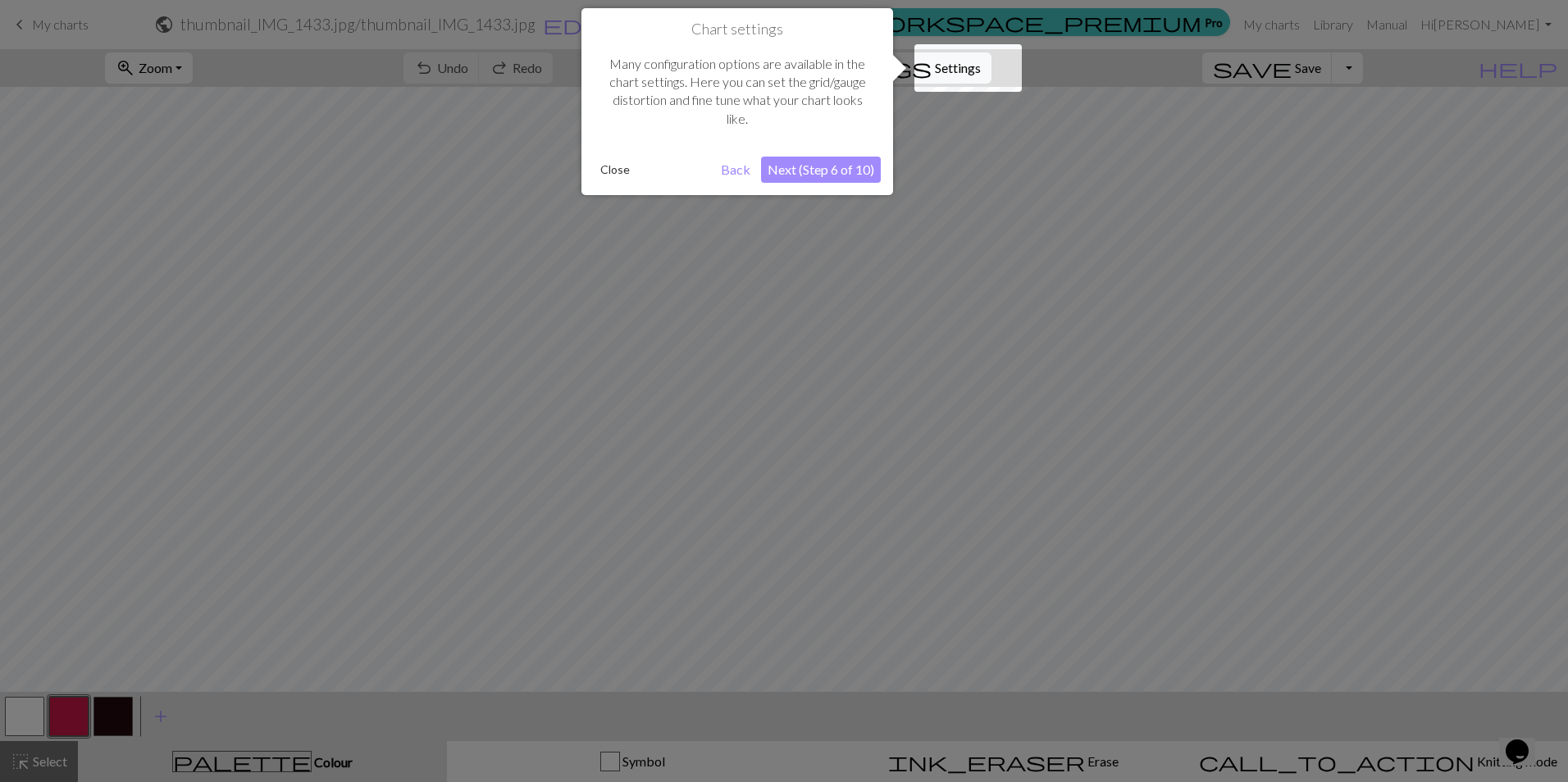
click at [812, 645] on div at bounding box center [784, 391] width 1568 height 782
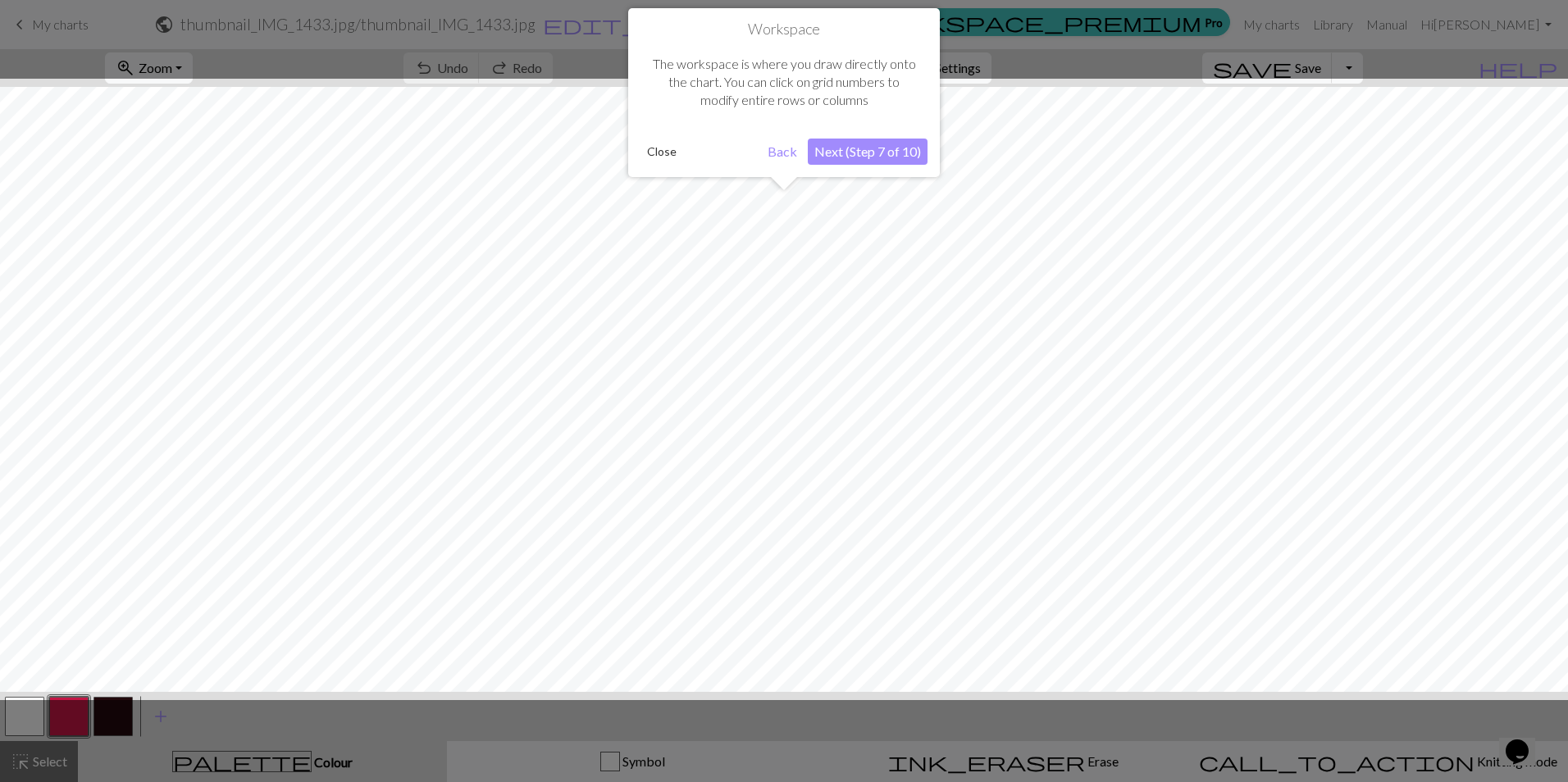
click at [812, 645] on div at bounding box center [784, 389] width 1584 height 621
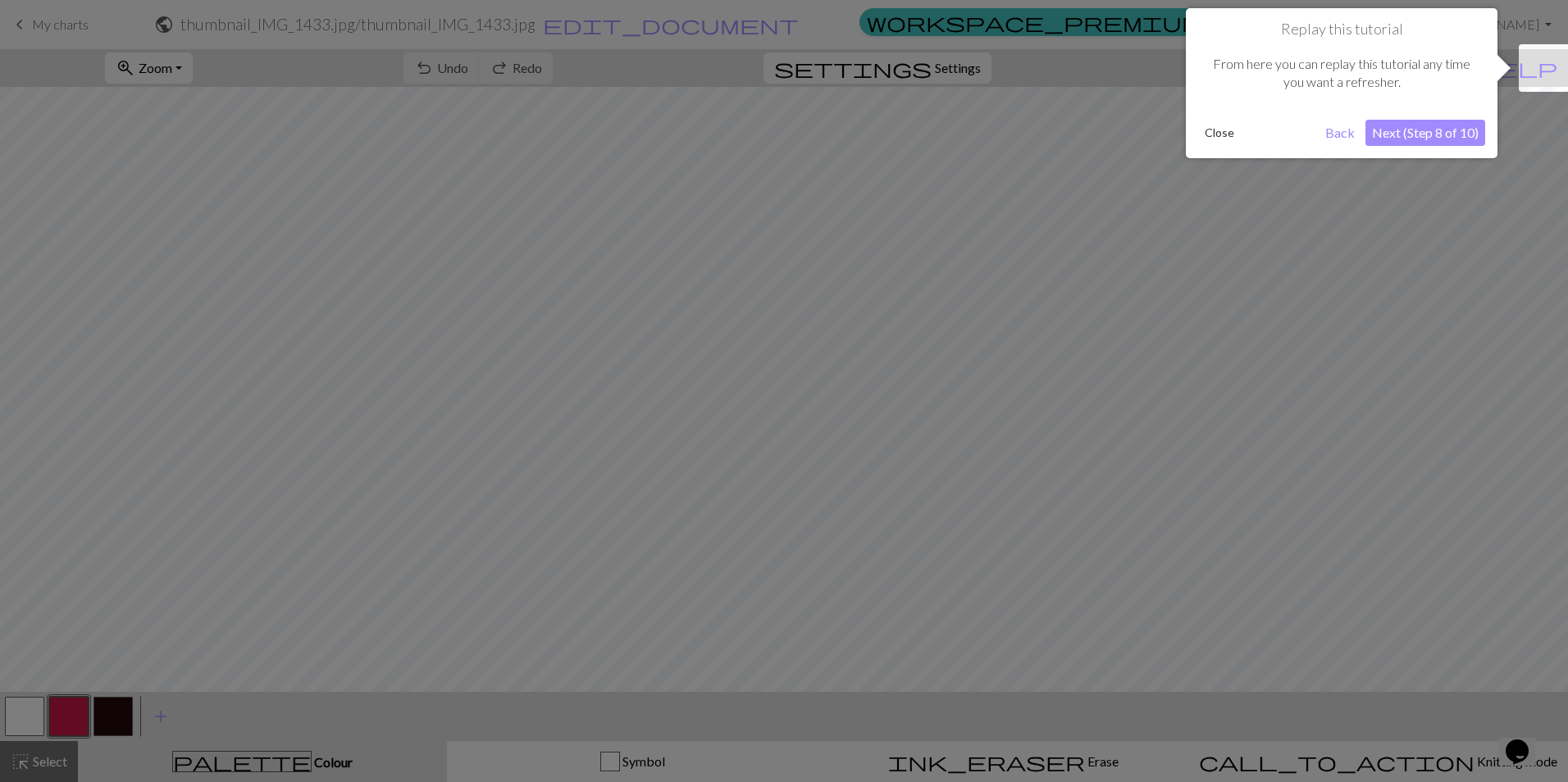
click at [812, 645] on div at bounding box center [784, 391] width 1568 height 782
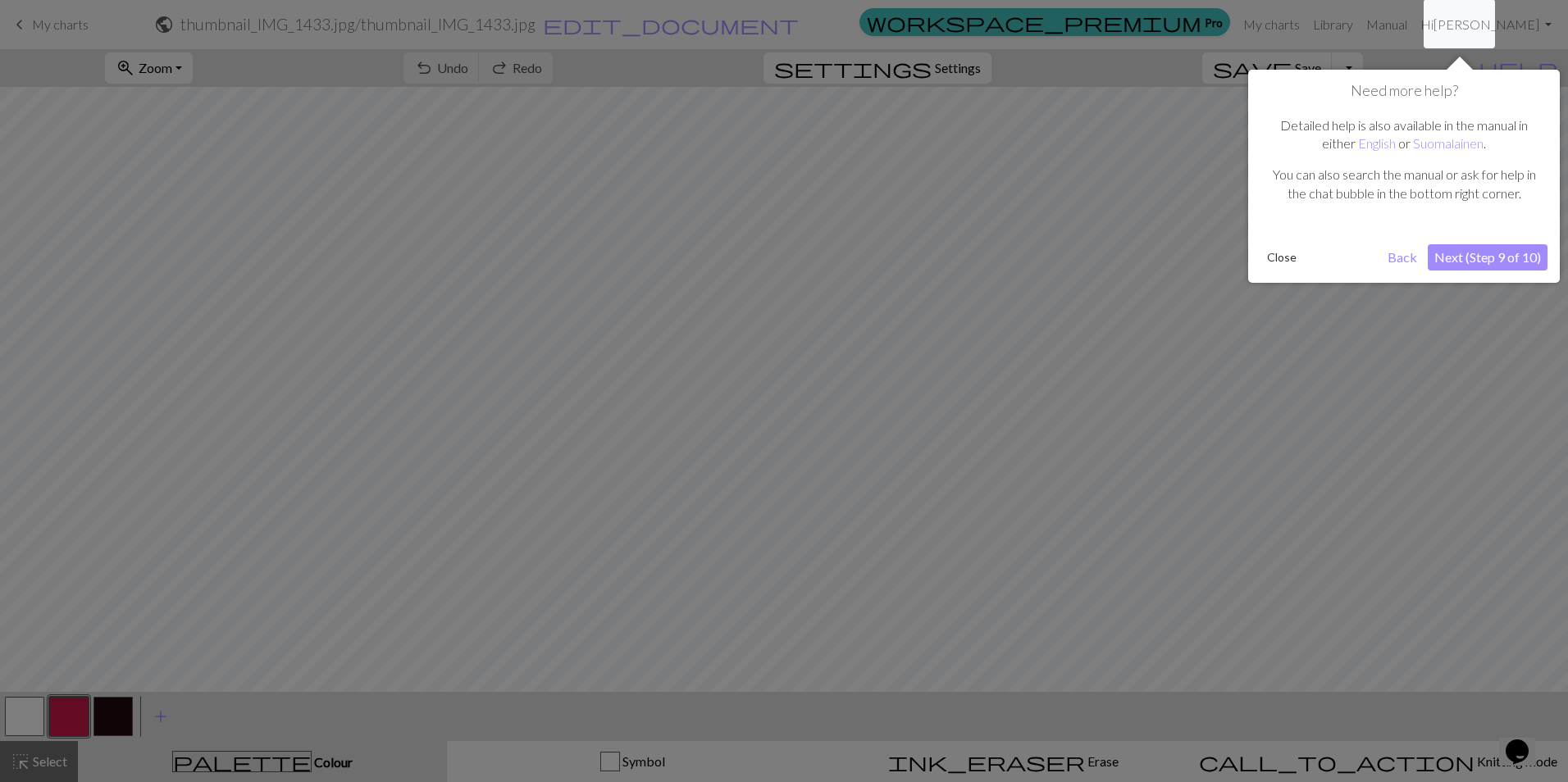
click at [812, 645] on div at bounding box center [784, 391] width 1568 height 782
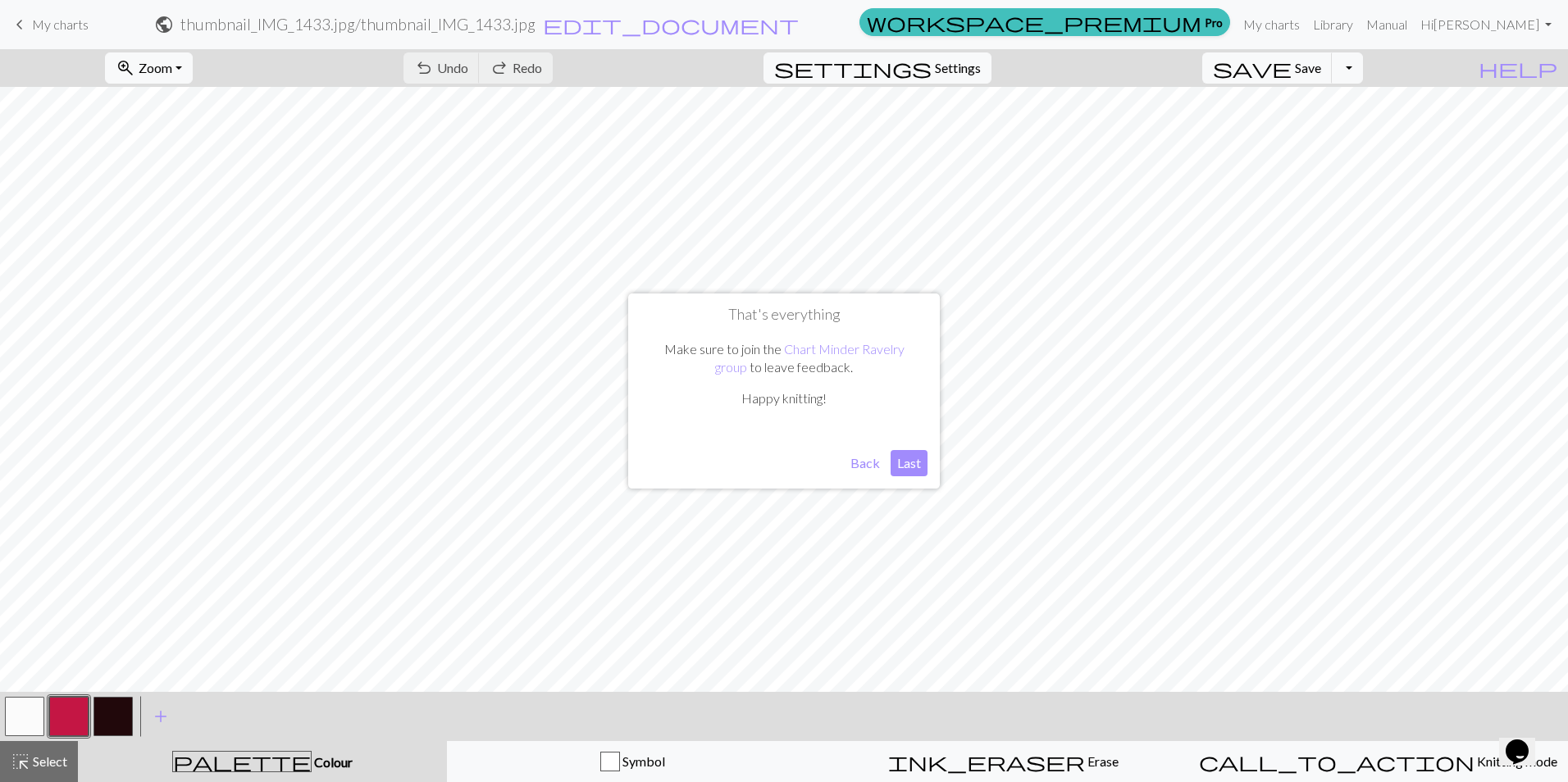
click at [812, 469] on button "Last" at bounding box center [909, 464] width 37 height 26
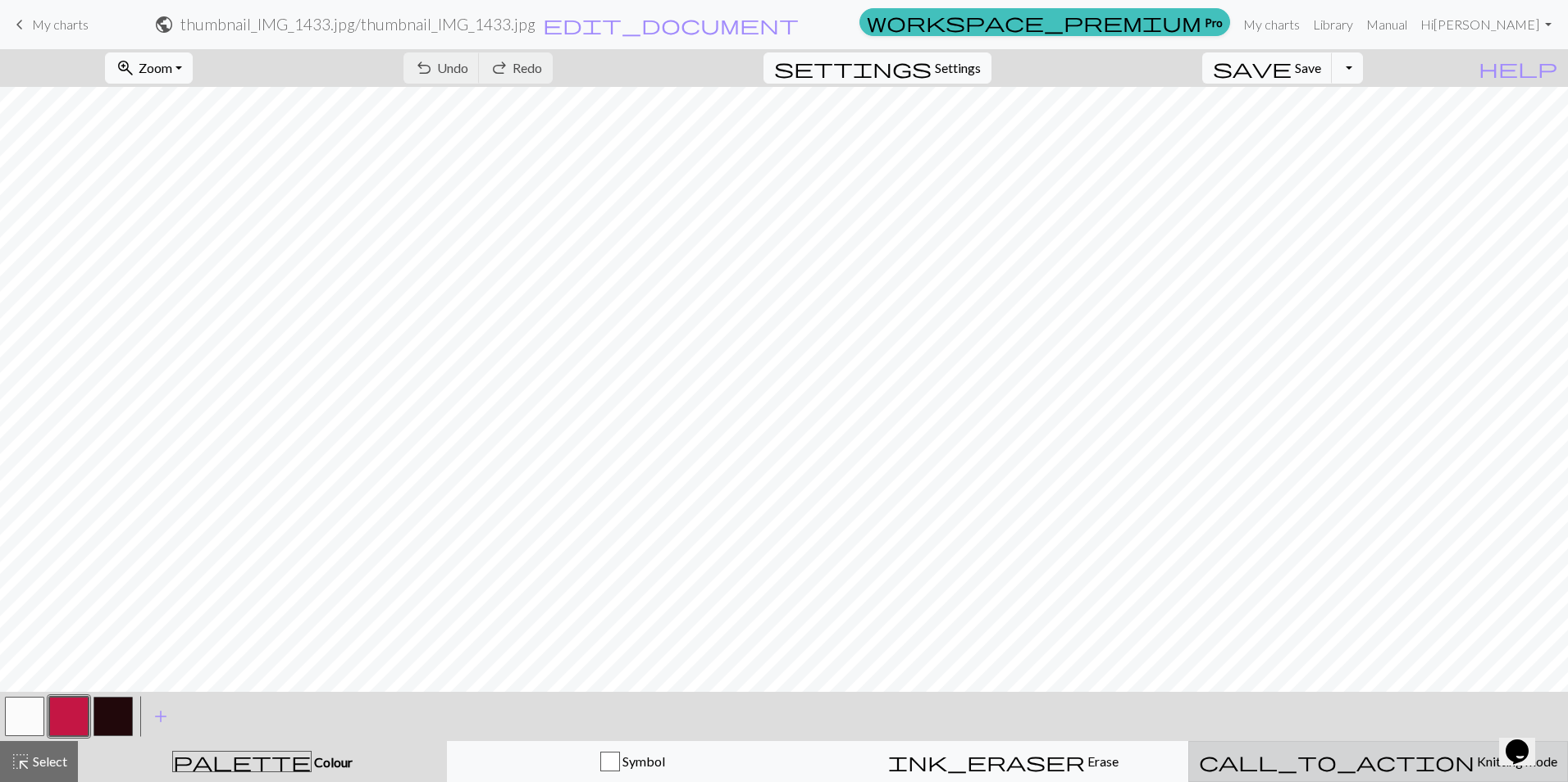
click at [812, 753] on div "call_to_action Knitting mode Knitting mode" at bounding box center [1377, 762] width 358 height 20
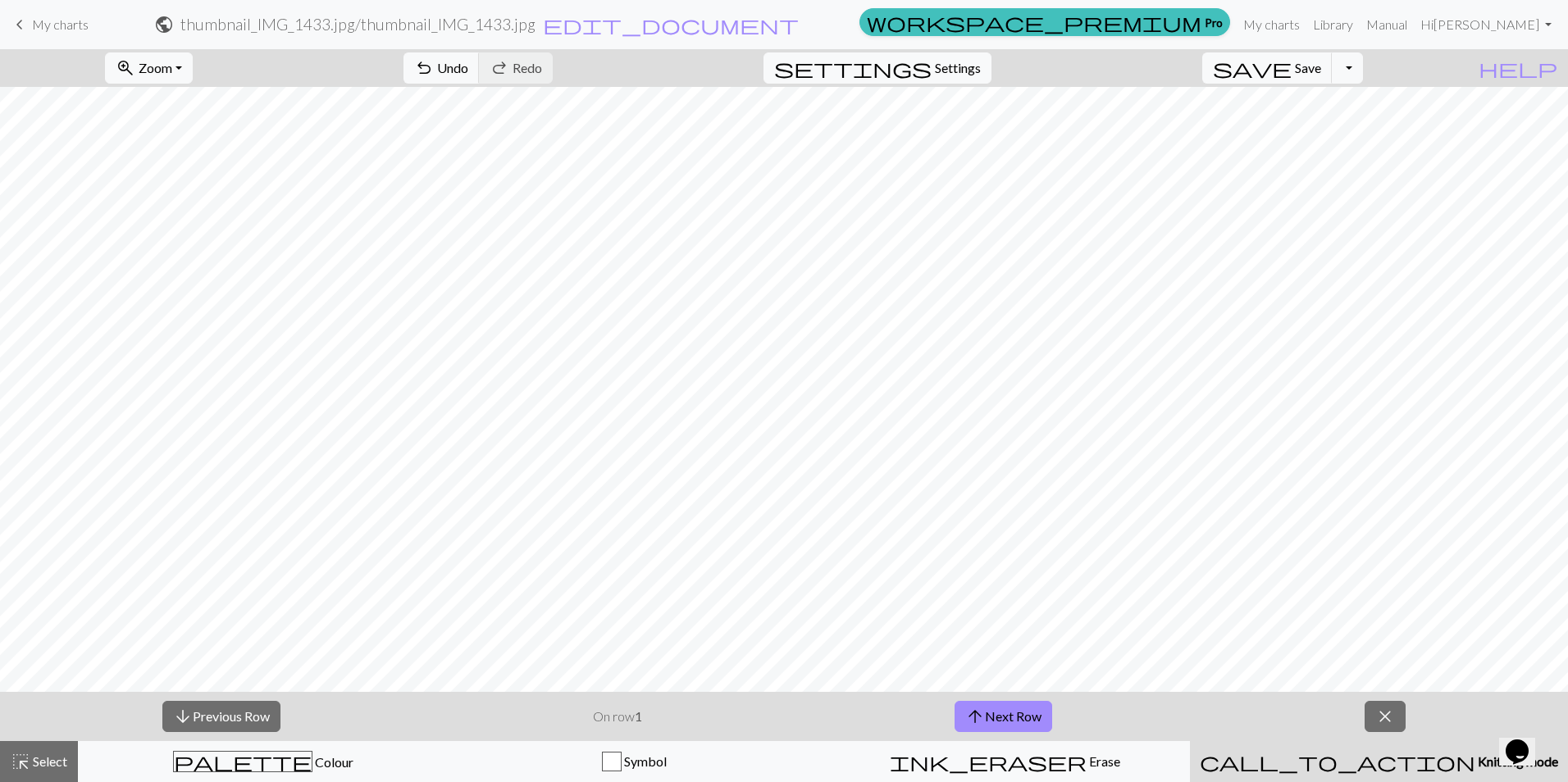
click at [812, 753] on div "call_to_action Knitting mode Knitting mode" at bounding box center [1378, 762] width 358 height 20
click at [812, 723] on span "close" at bounding box center [1385, 717] width 20 height 23
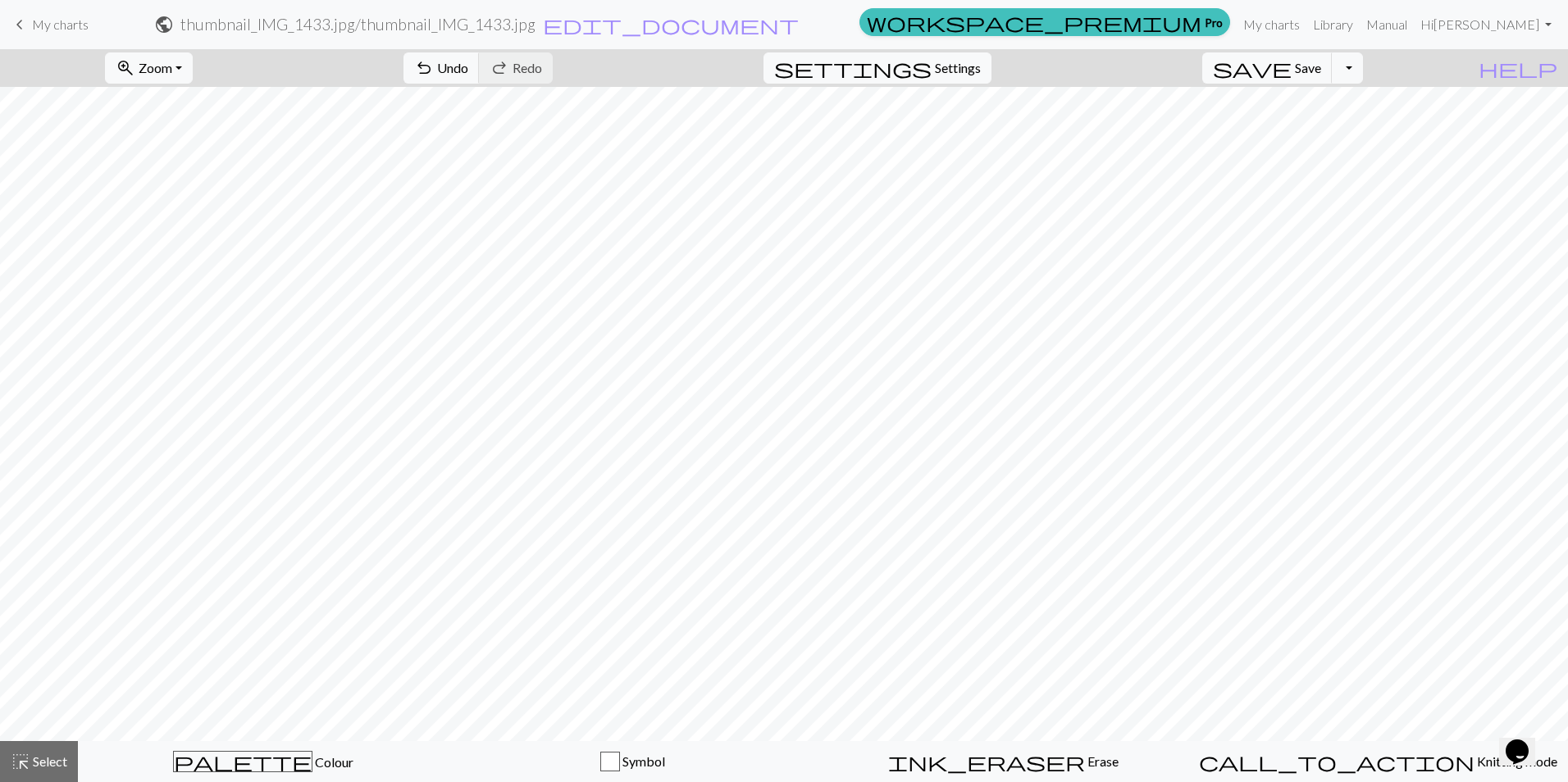
drag, startPoint x: 37, startPoint y: 29, endPoint x: 868, endPoint y: 78, distance: 832.4
click at [37, 29] on span "My charts" at bounding box center [60, 24] width 57 height 16
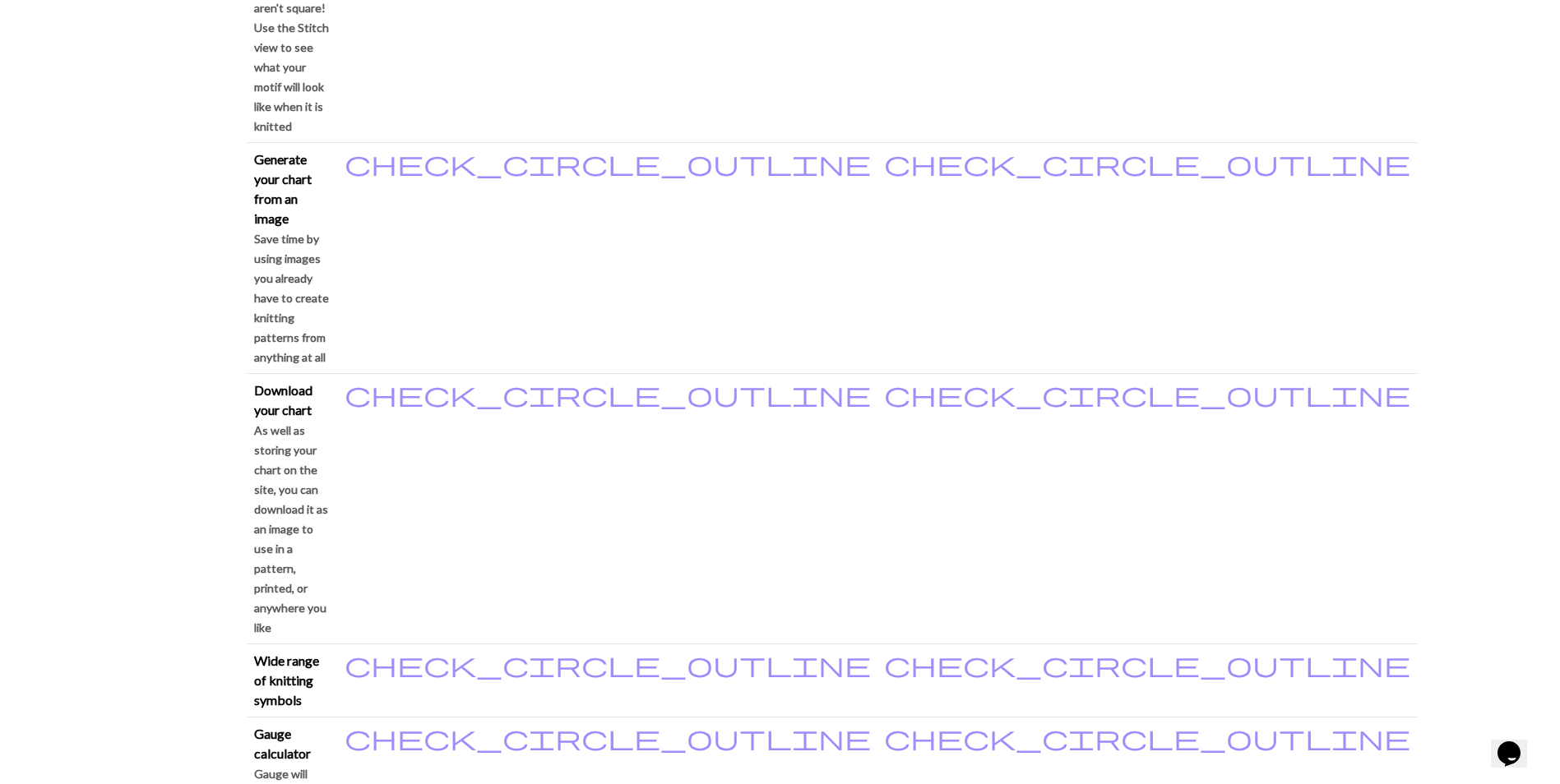
scroll to position [1233, 0]
